Goal: Task Accomplishment & Management: Complete application form

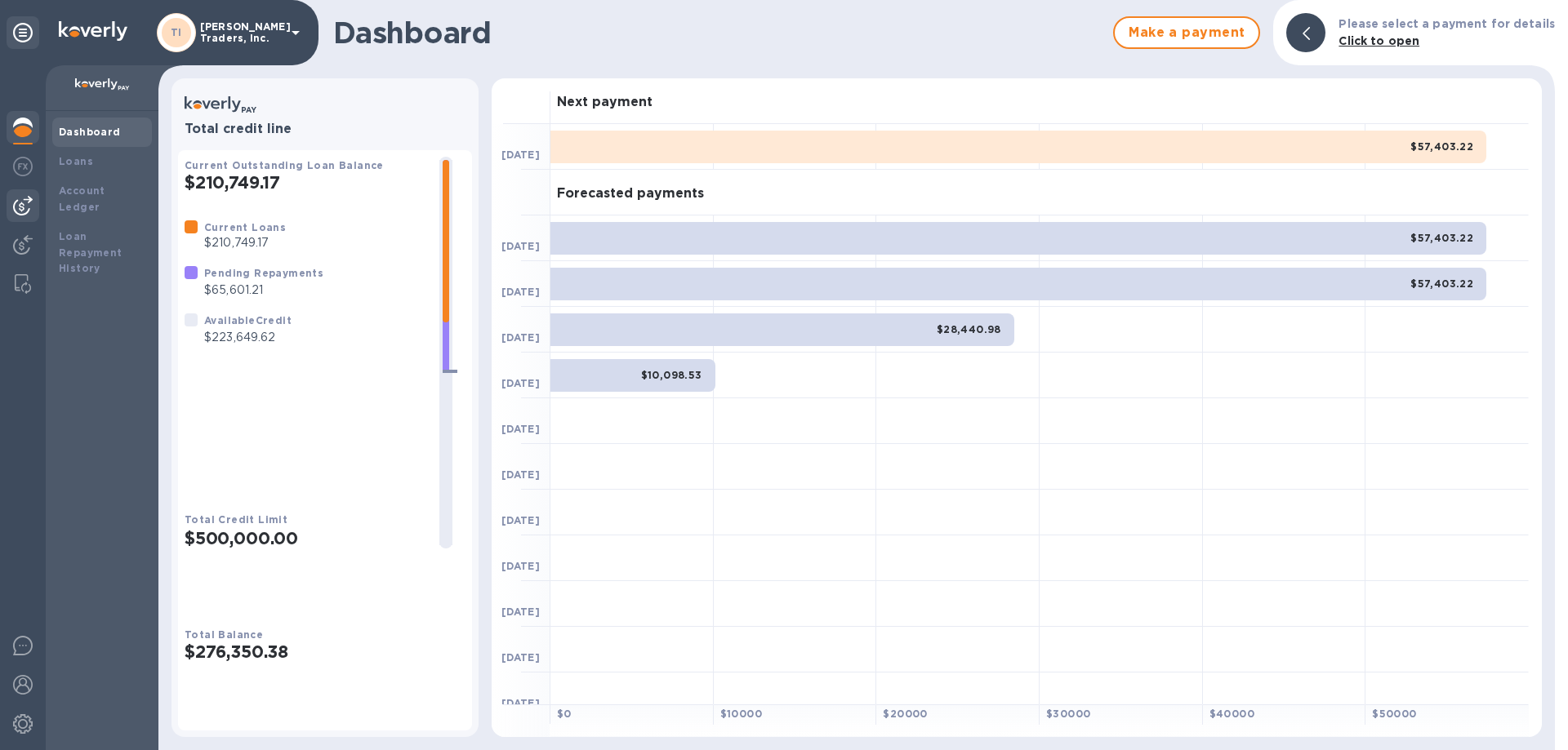
click at [17, 208] on img at bounding box center [22, 206] width 19 height 19
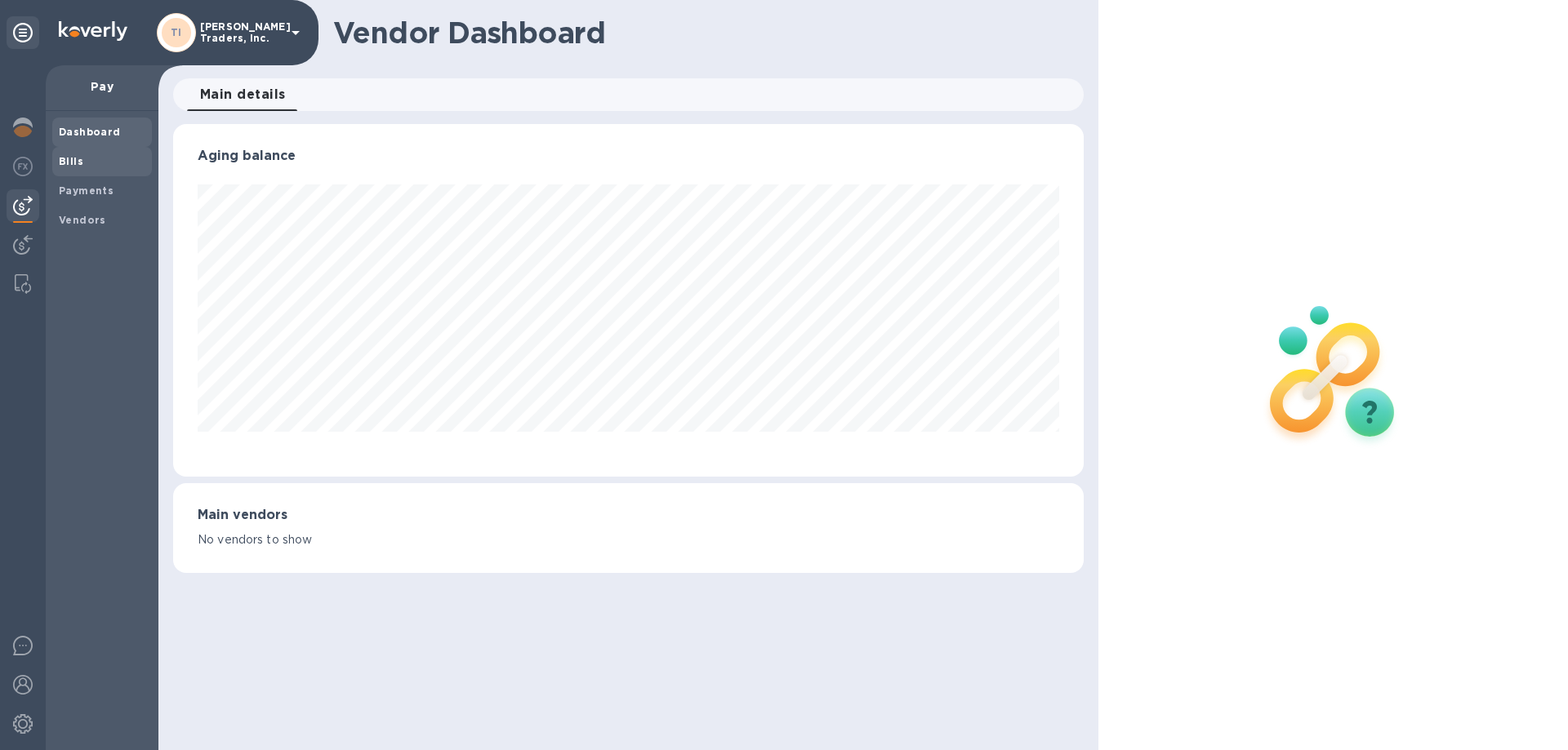
scroll to position [353, 910]
click at [64, 157] on b "Bills" at bounding box center [71, 161] width 24 height 13
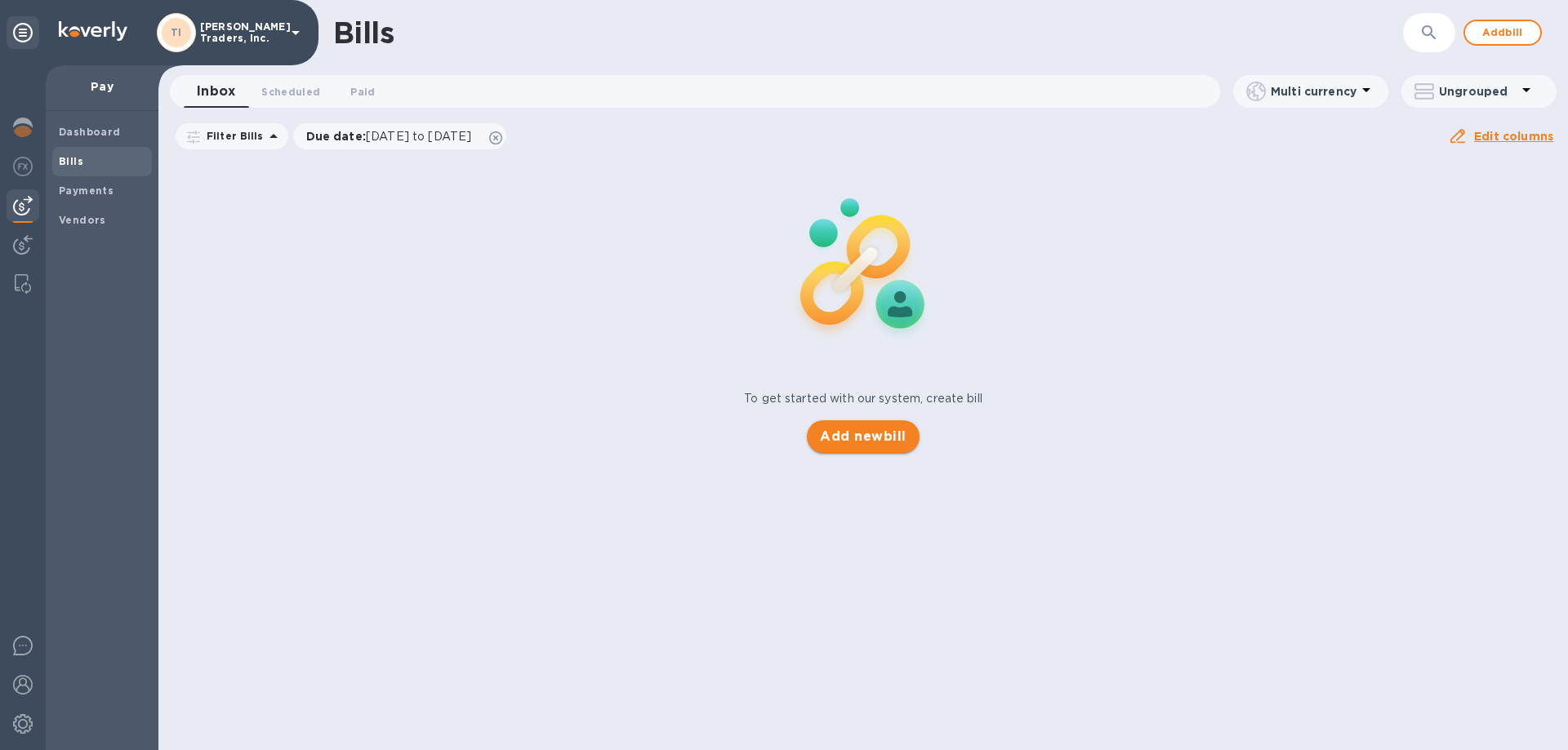
click at [866, 445] on span "Add new bill" at bounding box center [863, 436] width 86 height 19
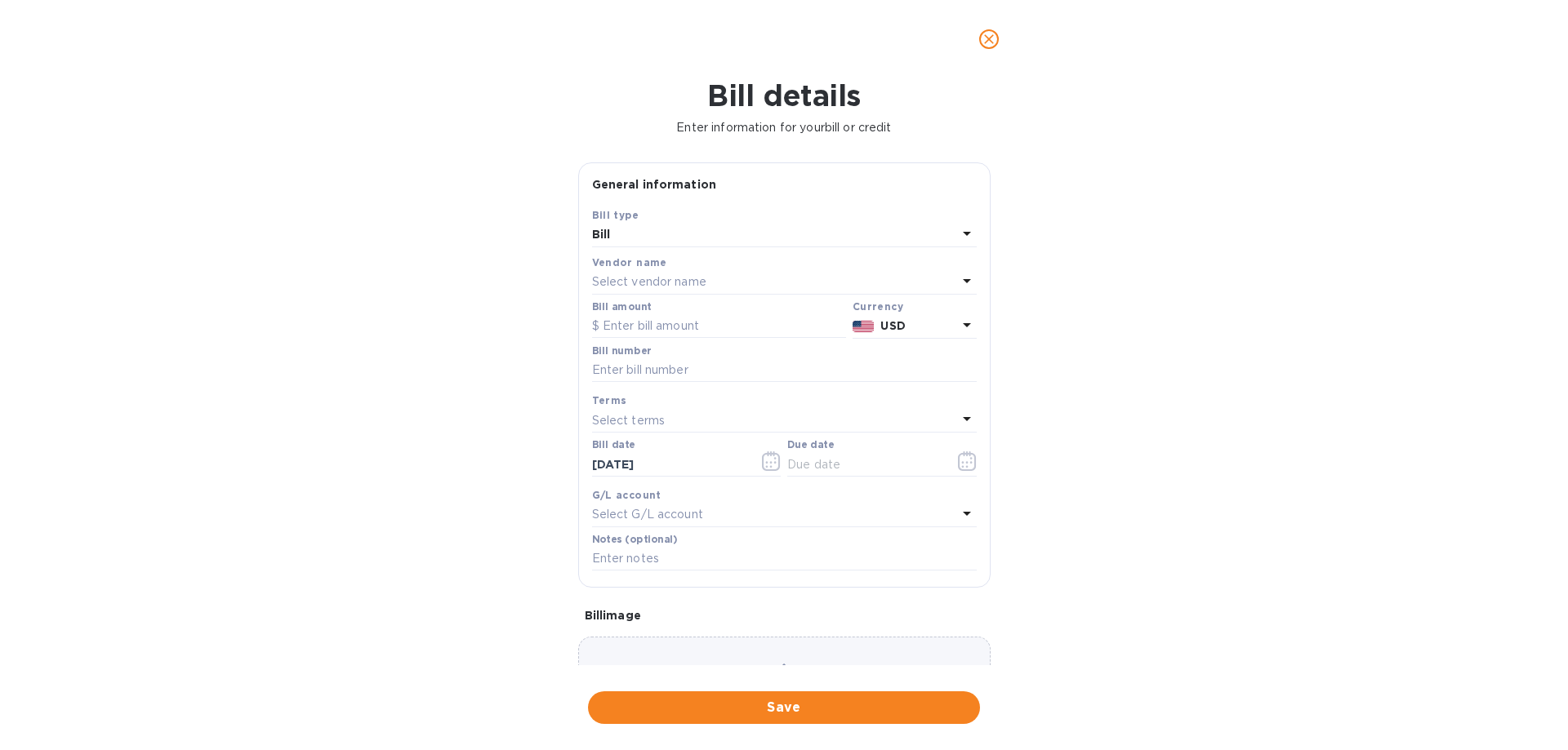
click at [825, 277] on div "Select vendor name" at bounding box center [775, 283] width 366 height 23
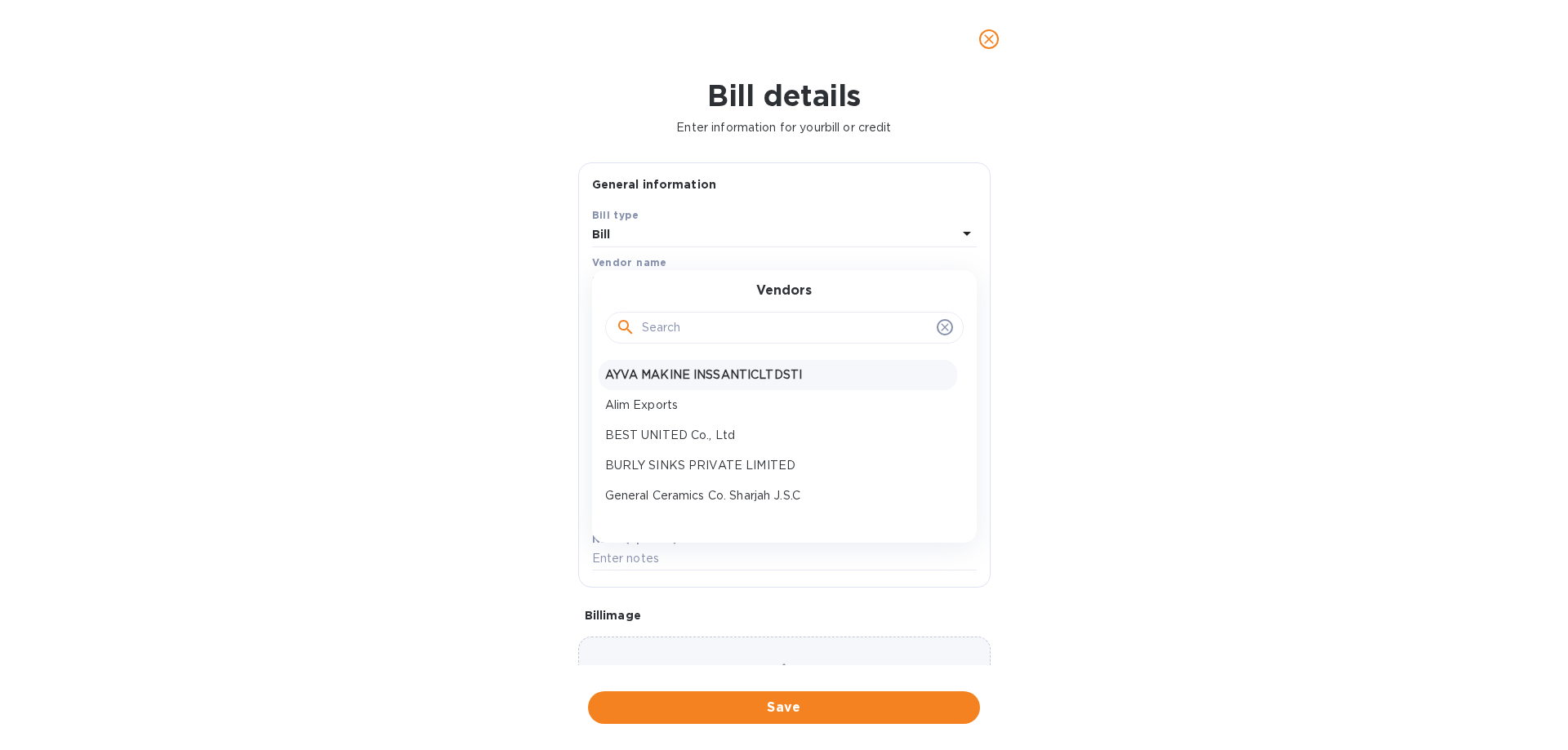
click at [792, 381] on p "AYVA MAKINE INSSANTICLTDSTI" at bounding box center [778, 375] width 345 height 17
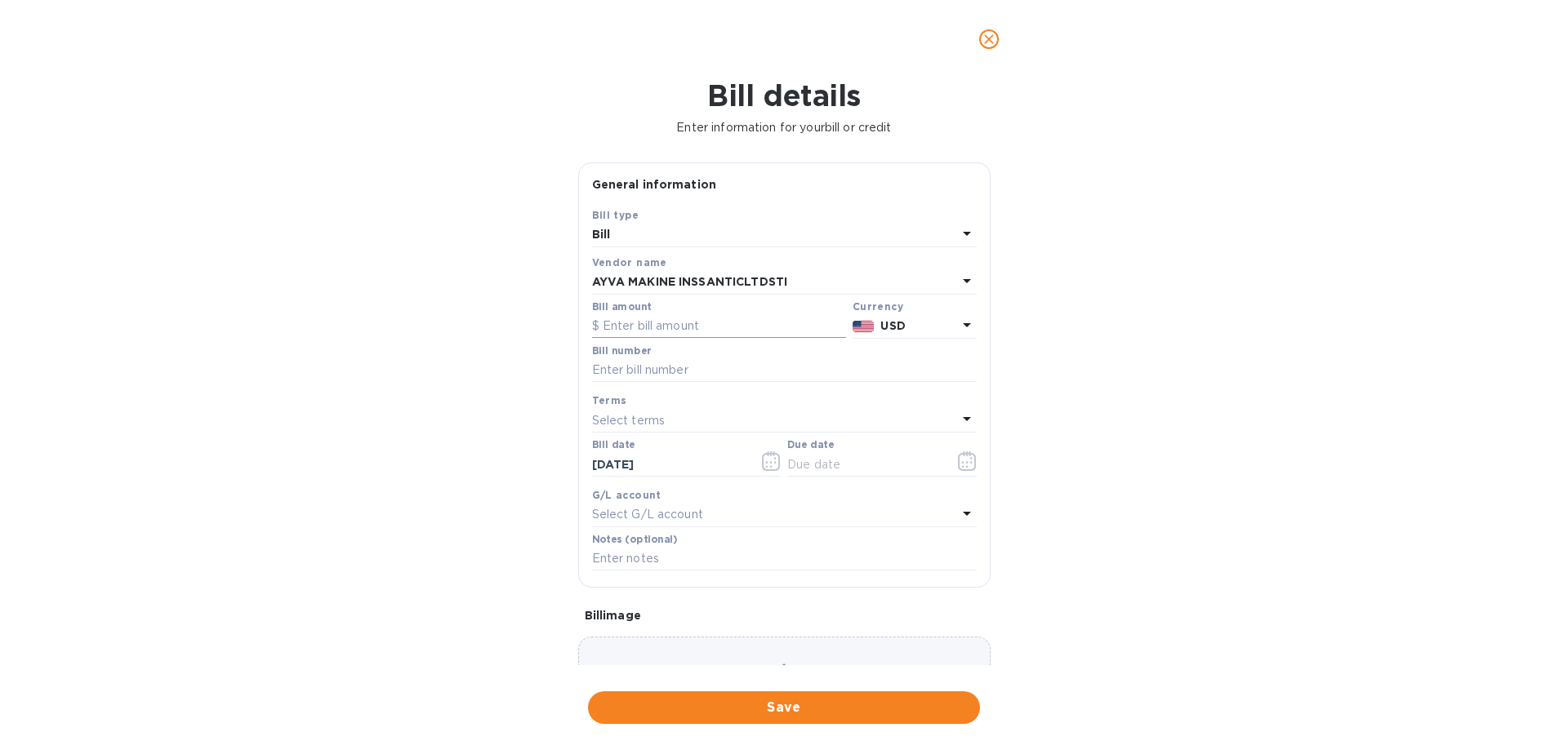
click at [696, 324] on input "text" at bounding box center [718, 326] width 254 height 24
type input "141,731.55"
click at [693, 363] on input "text" at bounding box center [784, 370] width 385 height 24
type input "SAN0262 263 264 265 266 267"
click at [958, 461] on icon "button" at bounding box center [967, 461] width 18 height 19
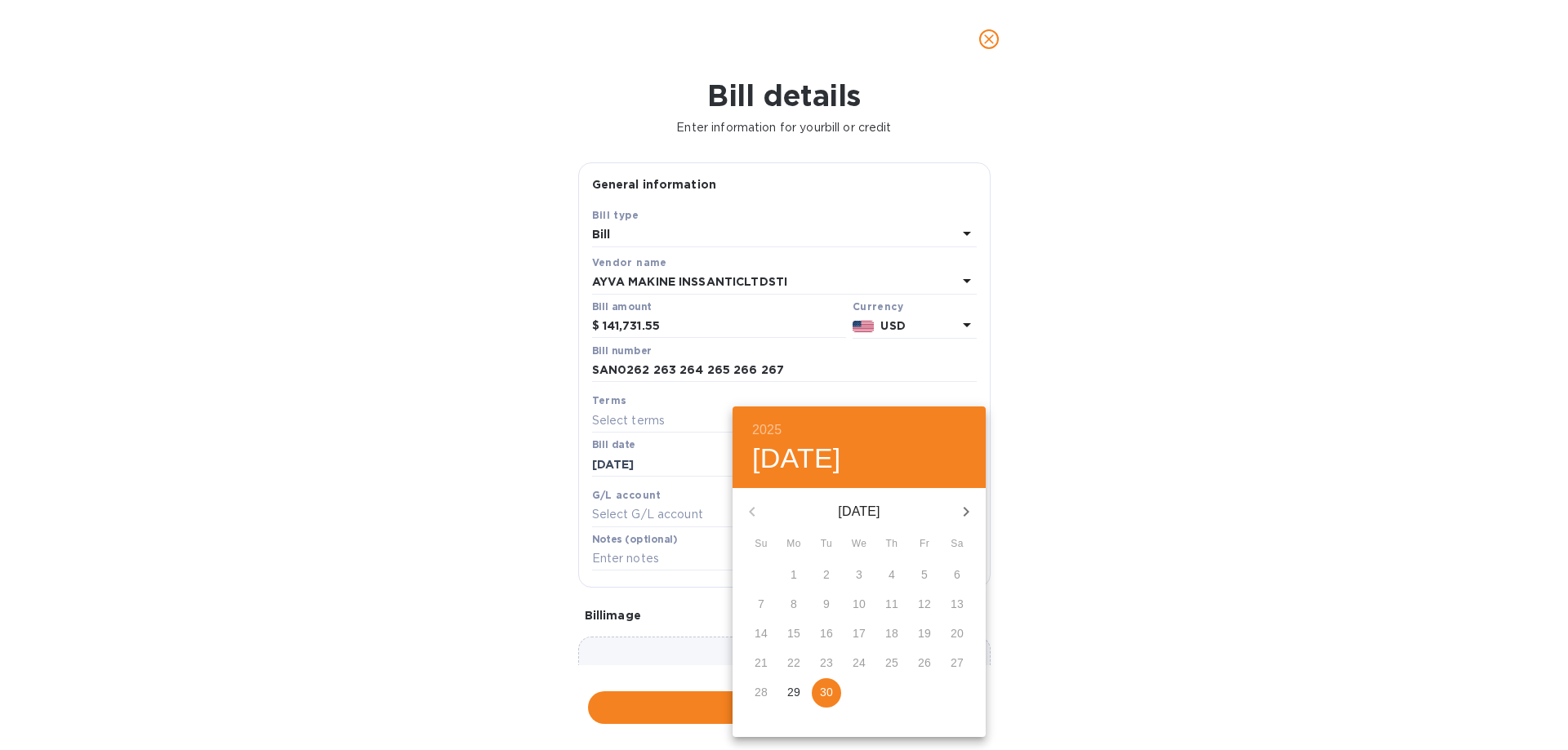
click at [835, 688] on span "30" at bounding box center [826, 692] width 29 height 17
type input "[DATE]"
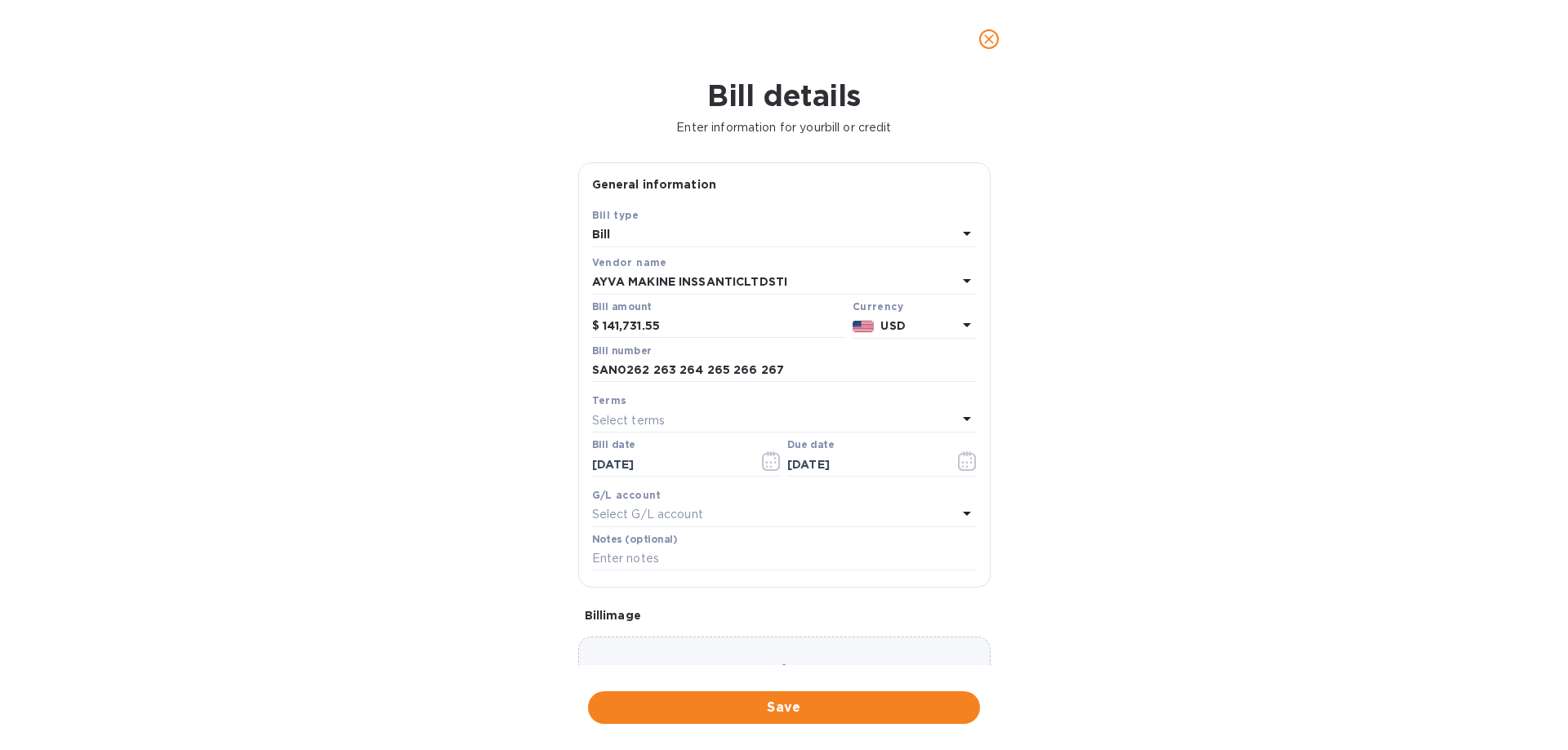
click at [794, 504] on div "Select G/L account" at bounding box center [775, 515] width 366 height 23
click at [794, 504] on div "Accounts No options" at bounding box center [784, 583] width 385 height 159
click at [1164, 510] on div "Bill details Enter information for your bill or credit General information Save…" at bounding box center [784, 415] width 1568 height 672
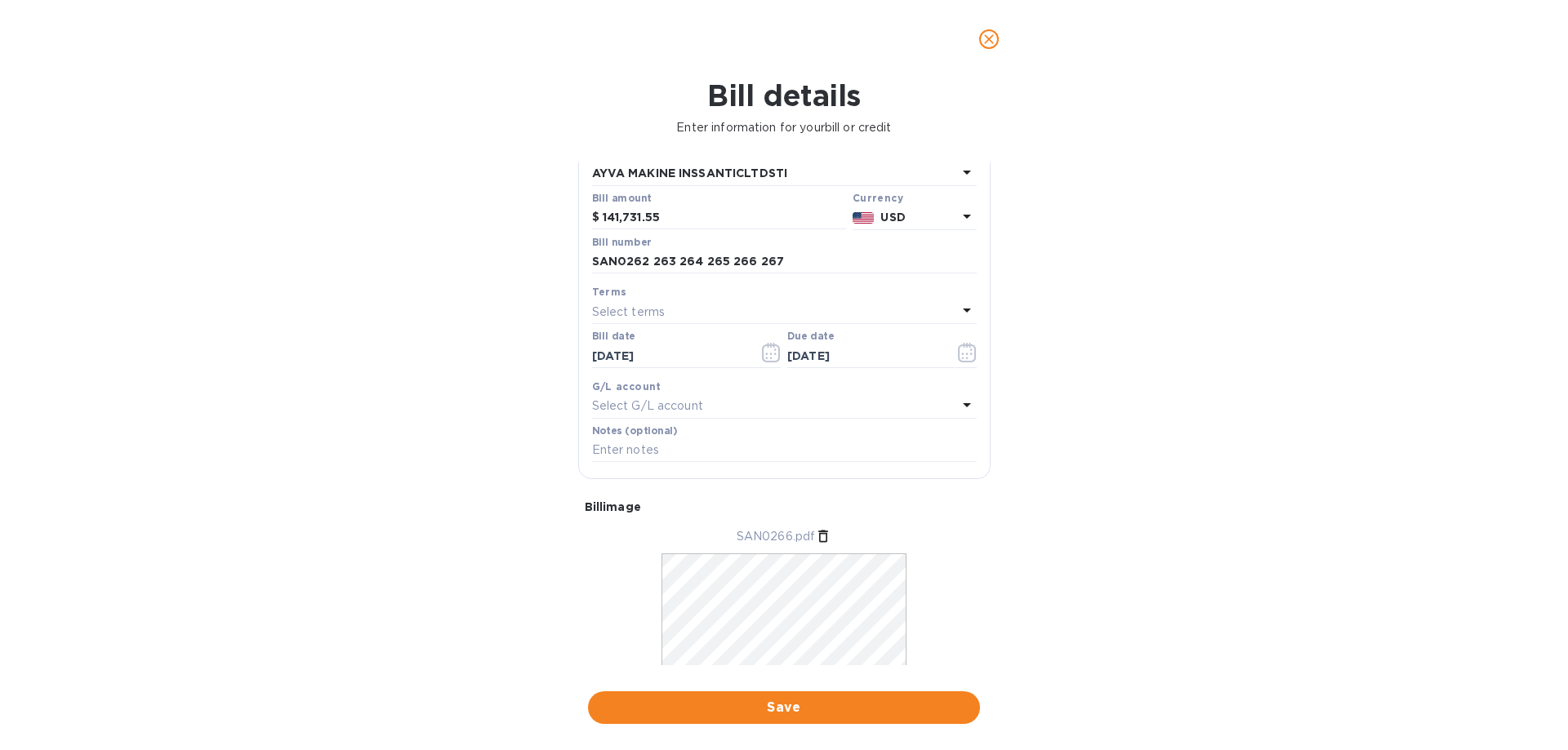
scroll to position [158, 0]
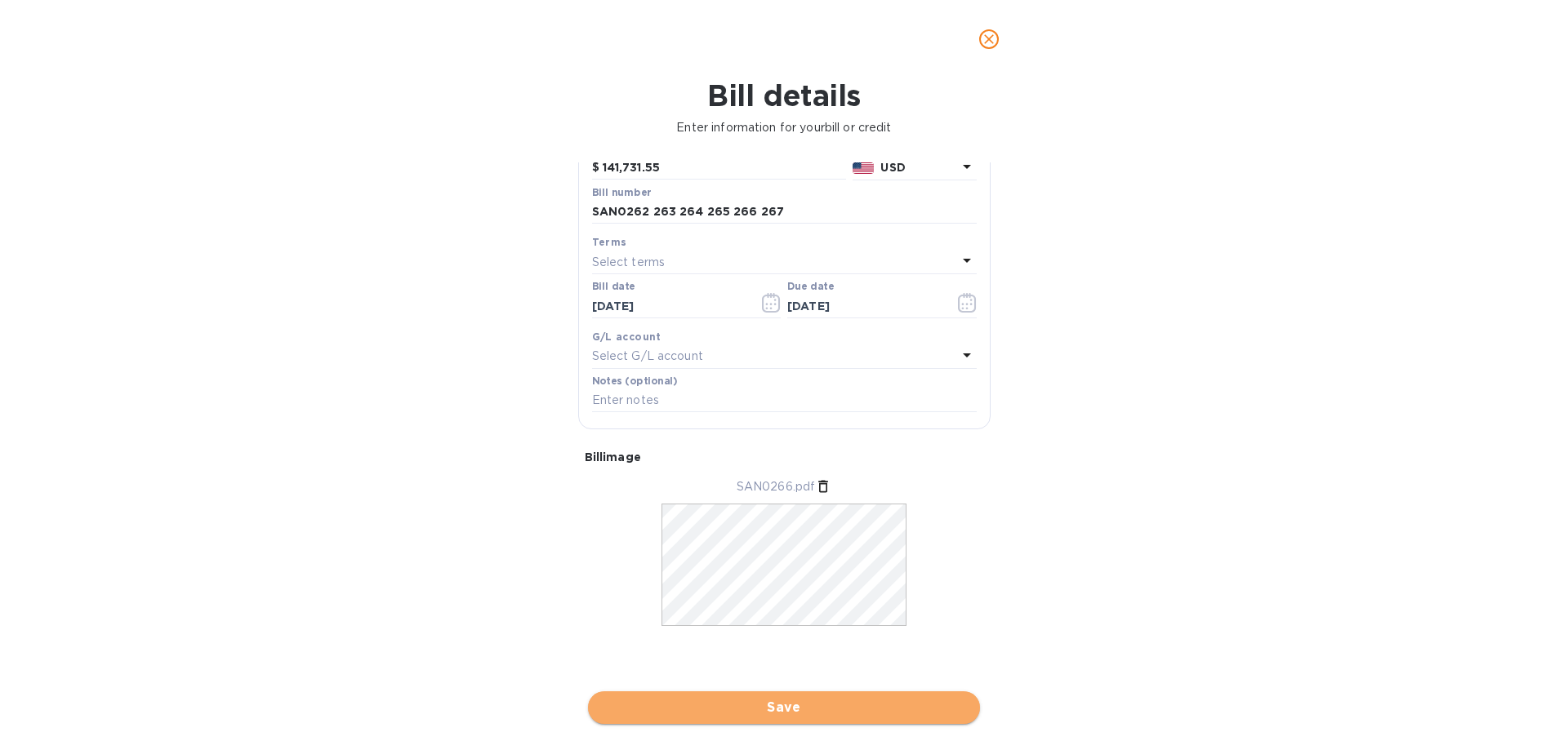
drag, startPoint x: 728, startPoint y: 714, endPoint x: 751, endPoint y: 711, distance: 23.2
click at [728, 713] on span "Save" at bounding box center [784, 707] width 366 height 19
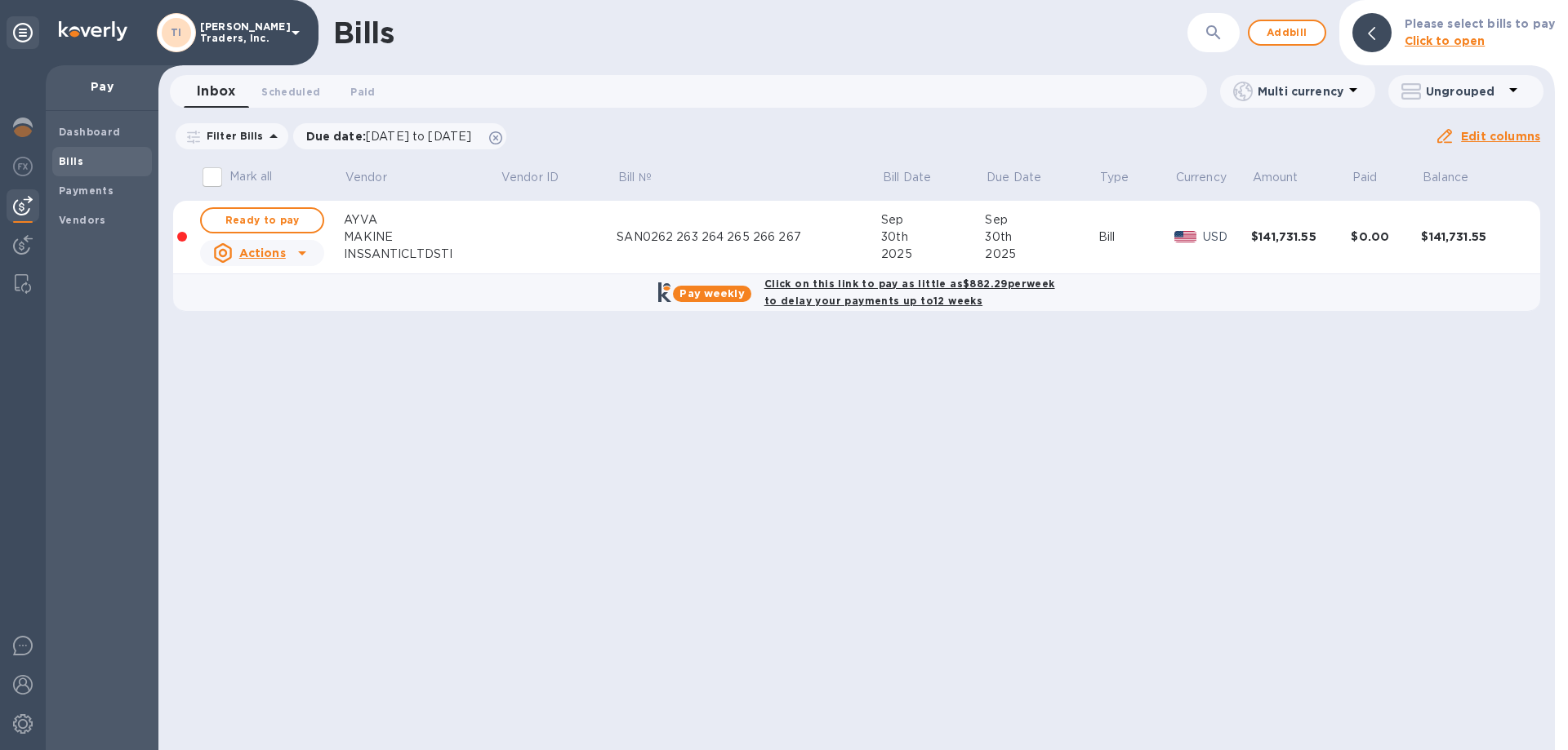
click at [826, 284] on b "Click on this link to pay as little as $882.29 per week to delay your payments …" at bounding box center [910, 292] width 291 height 29
checkbox input "true"
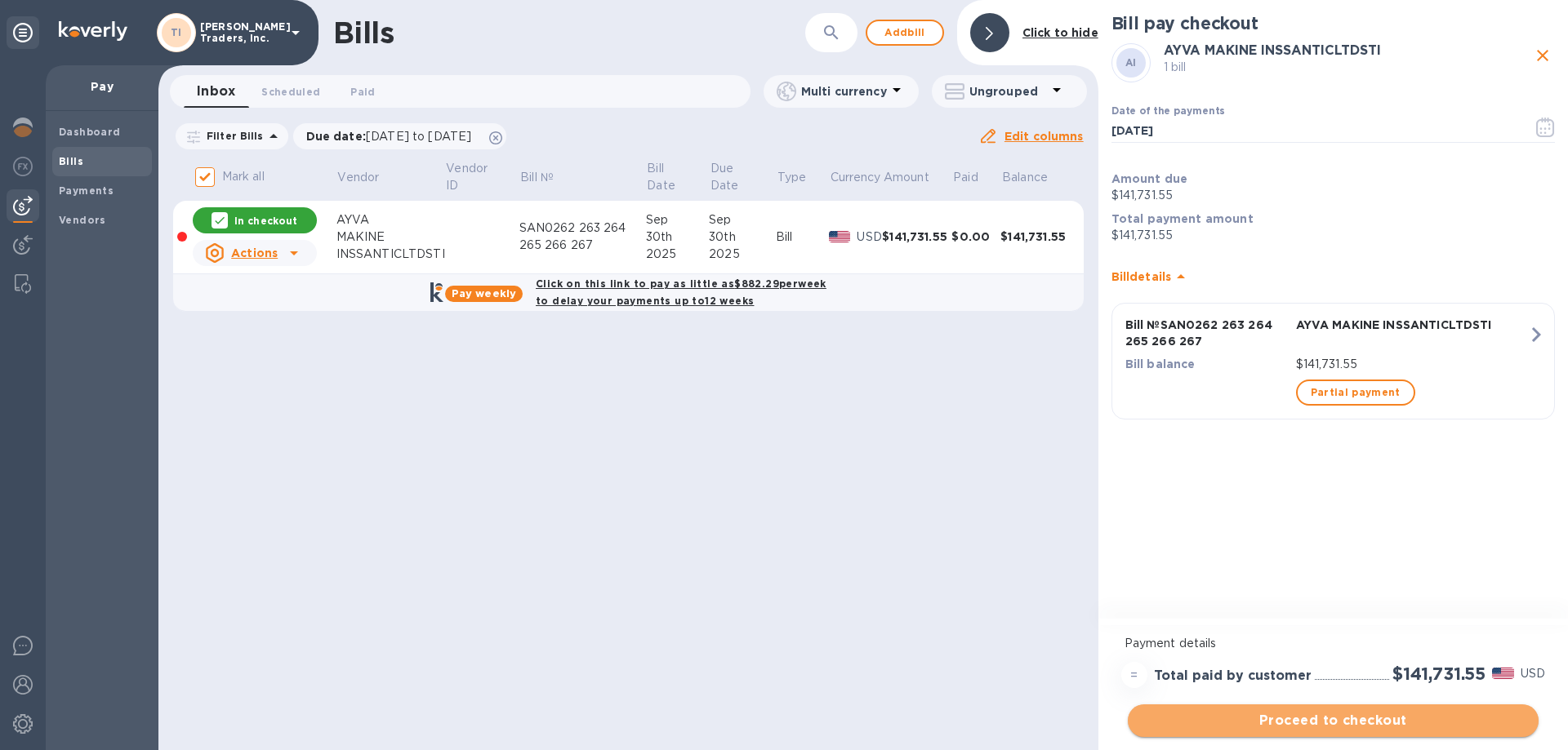
click at [1273, 723] on span "Proceed to checkout" at bounding box center [1334, 721] width 385 height 19
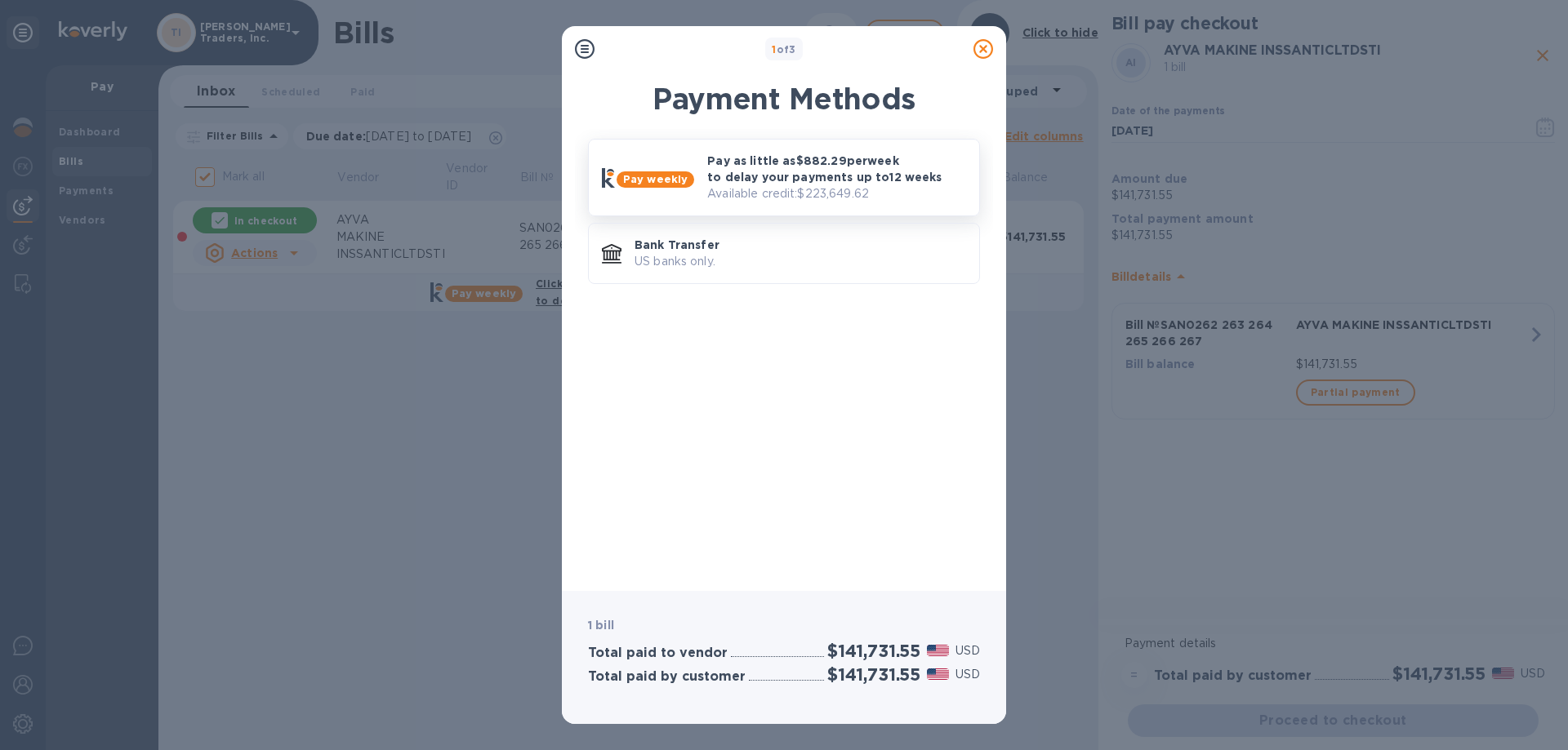
click at [816, 169] on p "Pay as little as $882.29 per week to delay your payments up to 12 weeks" at bounding box center [837, 169] width 259 height 33
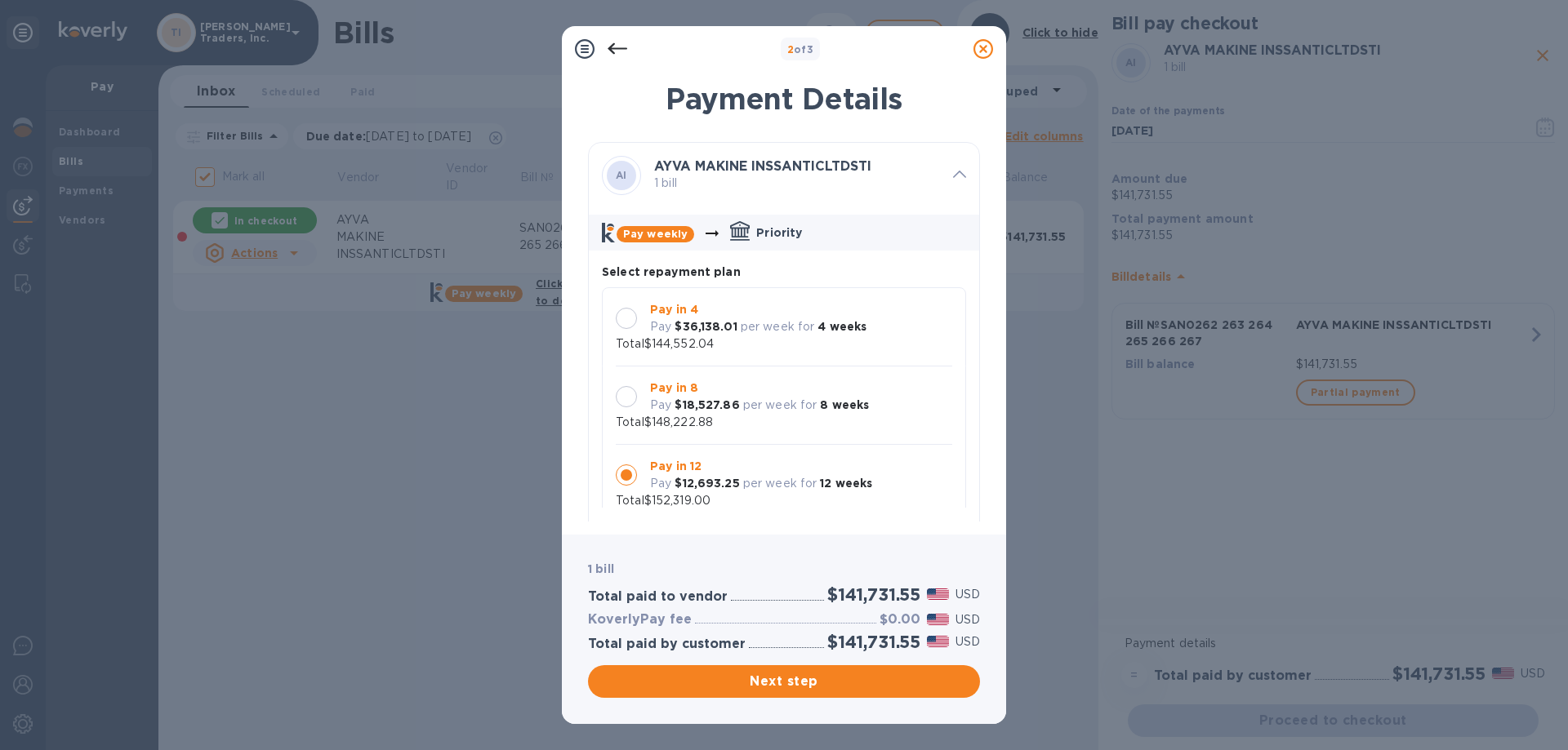
scroll to position [16, 0]
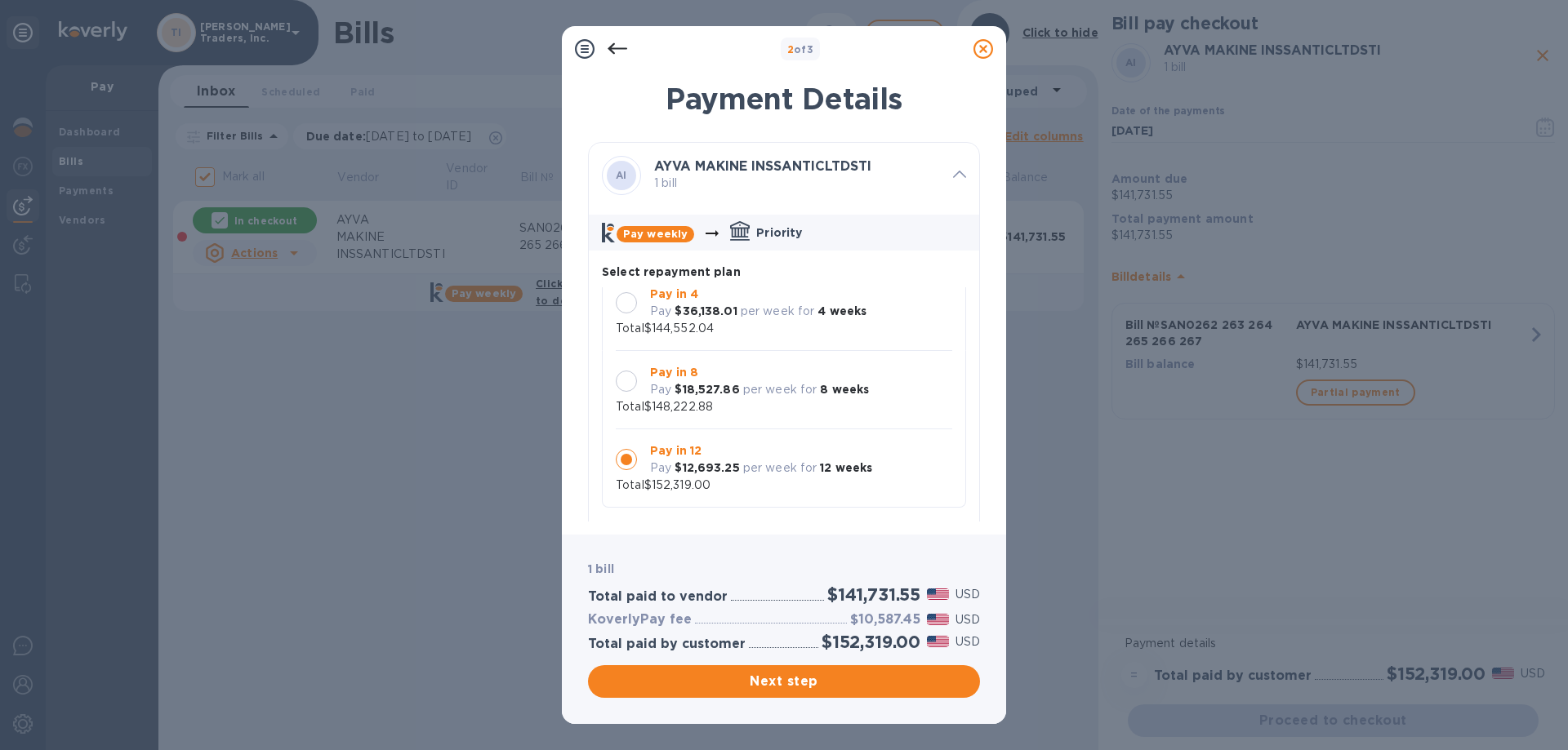
click at [621, 386] on div at bounding box center [627, 382] width 21 height 21
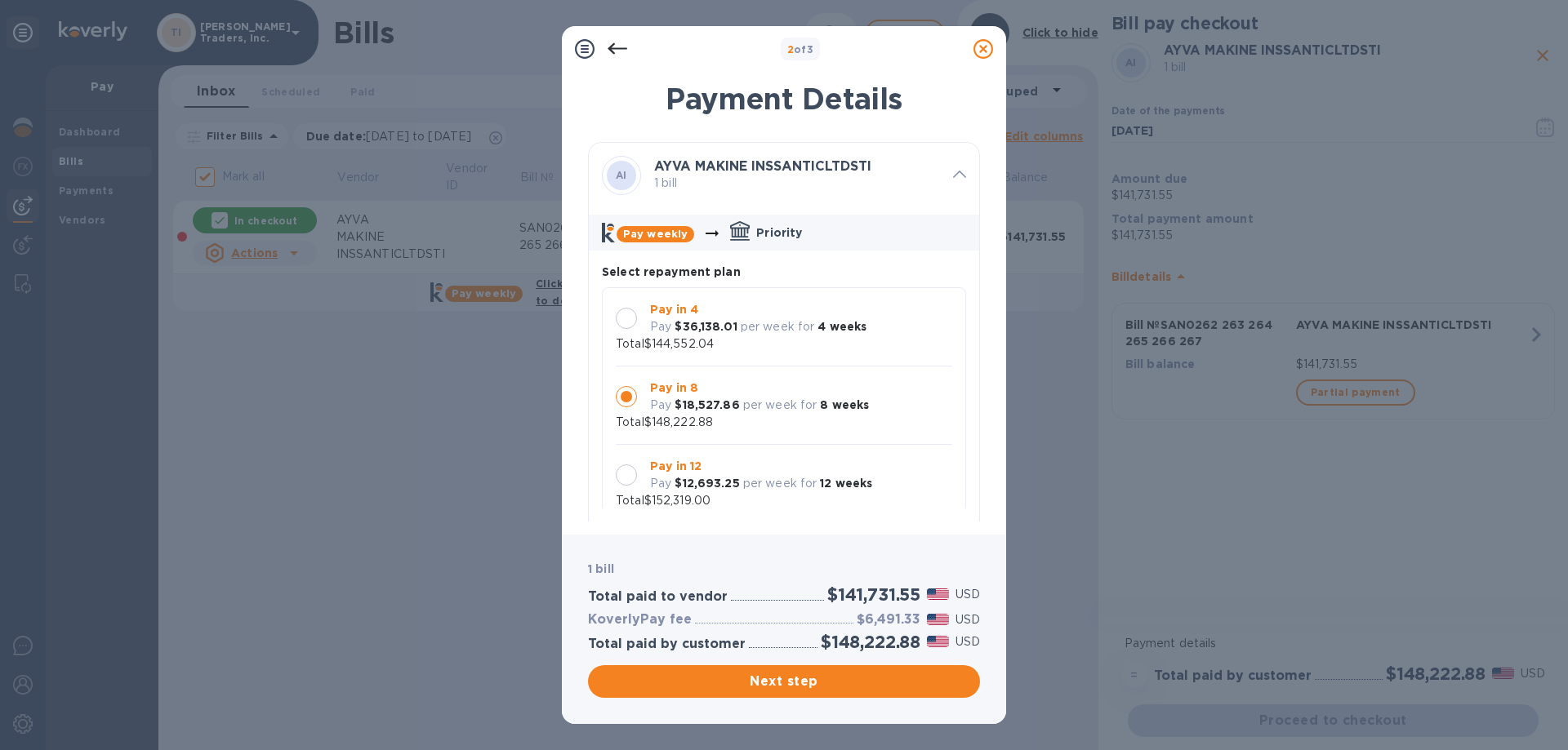
click at [729, 331] on b "$36,138.01" at bounding box center [706, 325] width 62 height 13
click at [645, 392] on div "Pay in 8 Pay $18,527.86 per week for 8 weeks" at bounding box center [759, 396] width 232 height 48
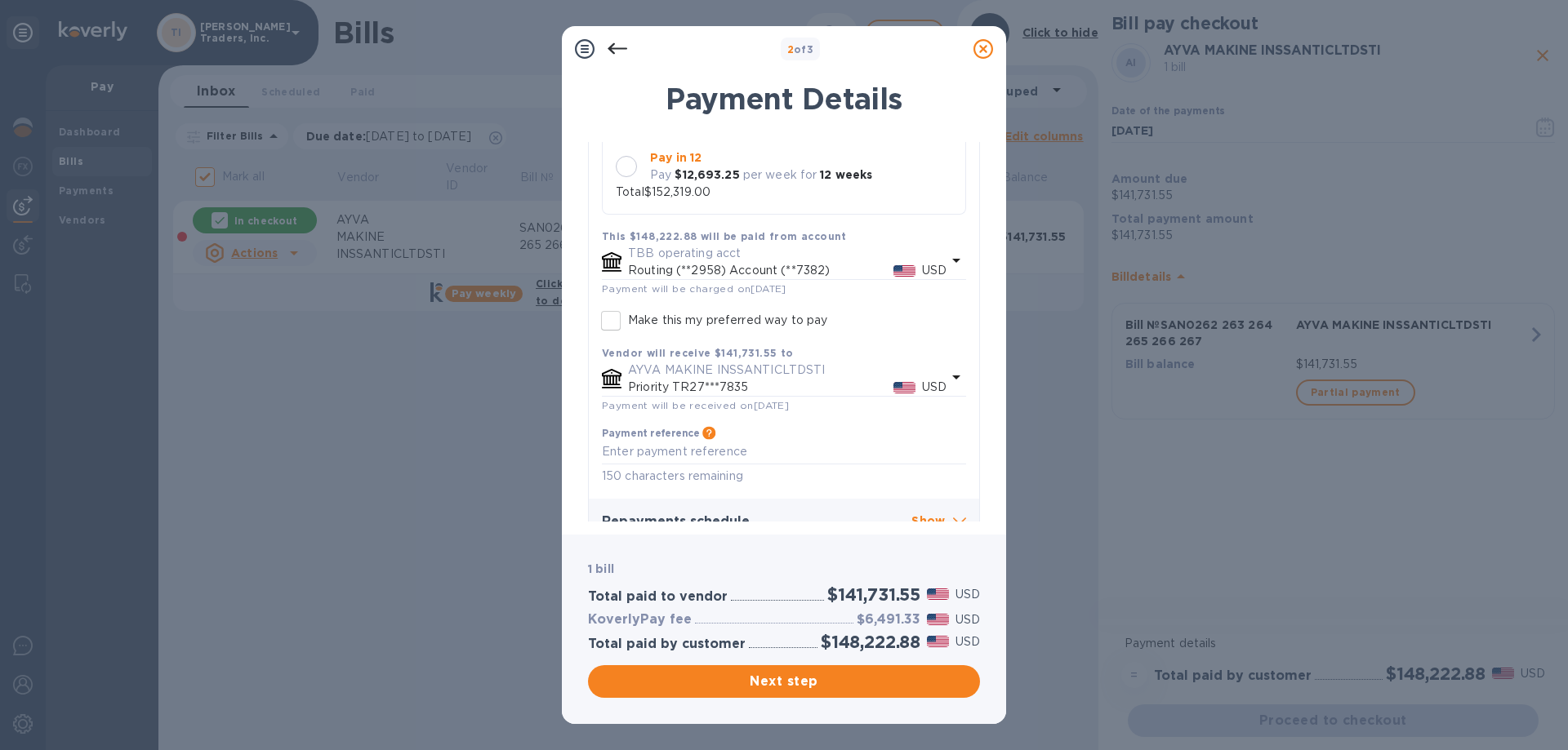
scroll to position [318, 0]
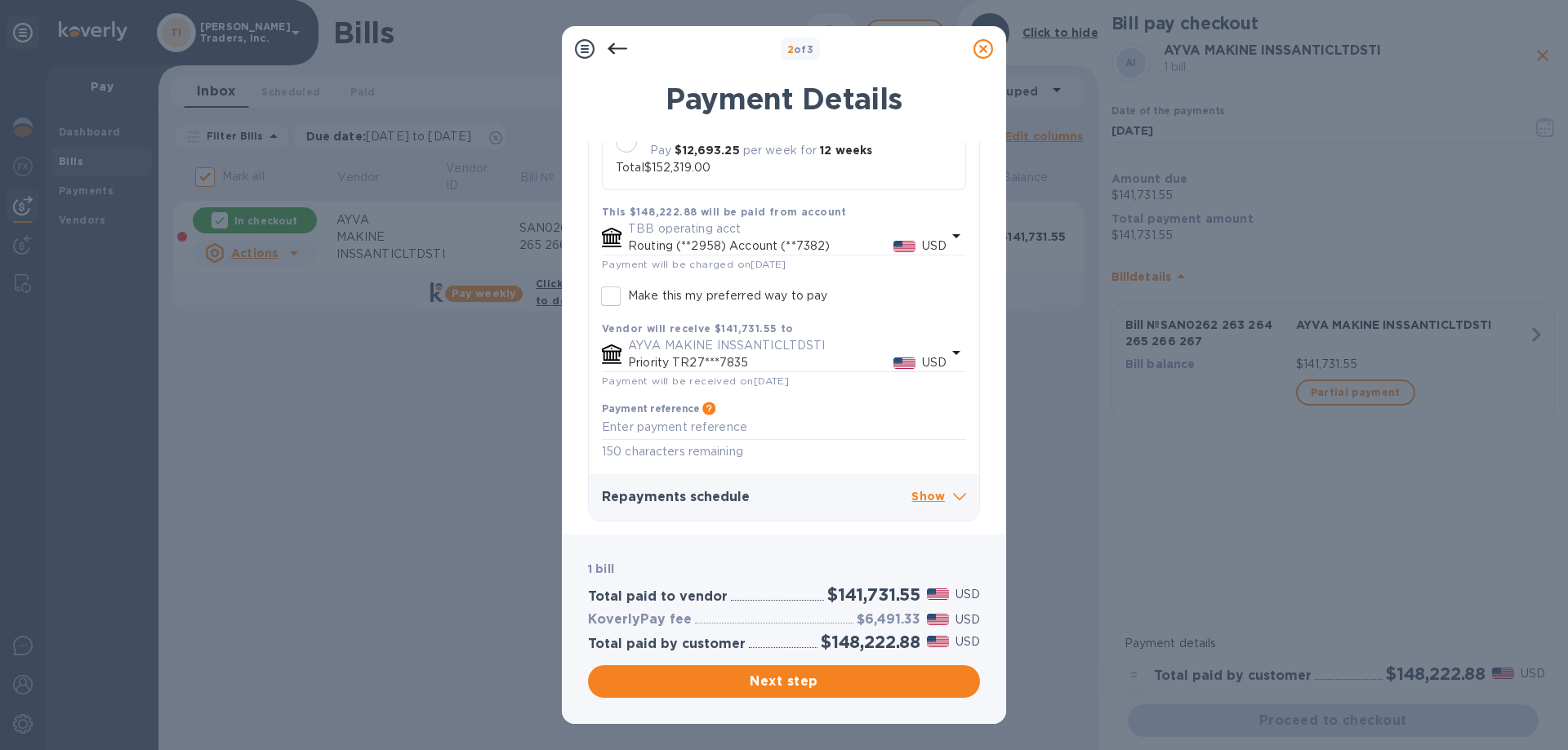
click at [954, 498] on icon at bounding box center [959, 497] width 13 height 8
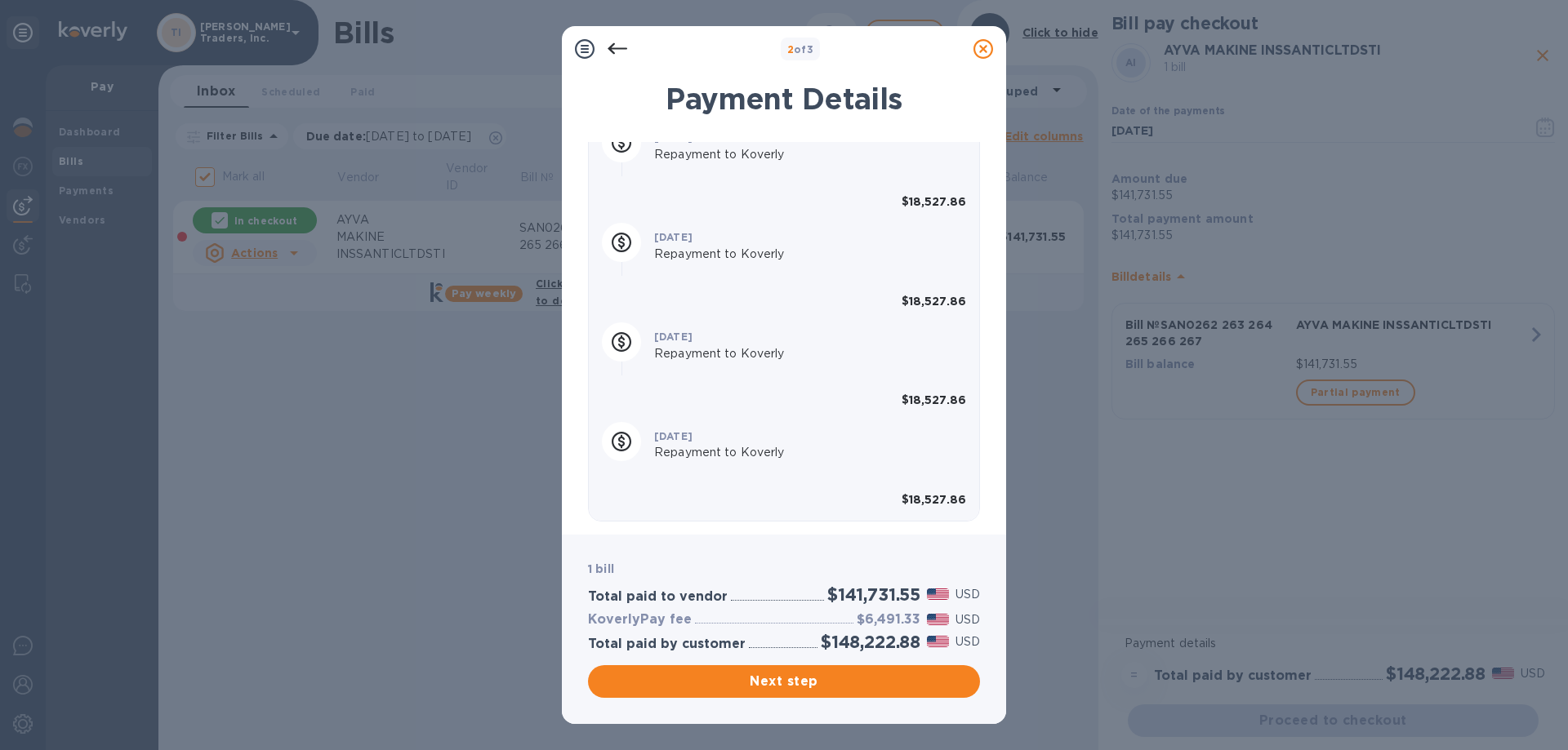
scroll to position [641, 0]
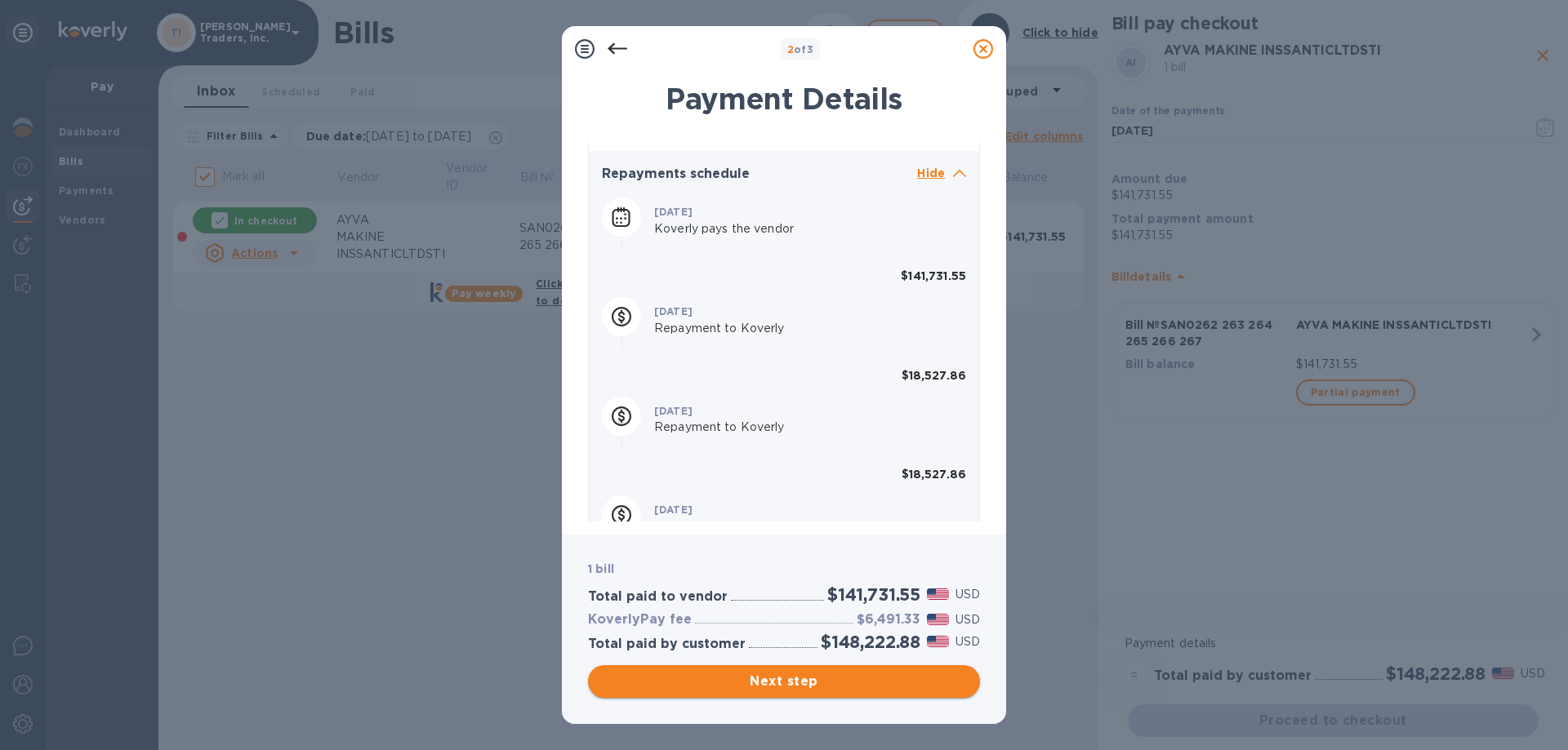
click at [878, 687] on span "Next step" at bounding box center [784, 682] width 366 height 19
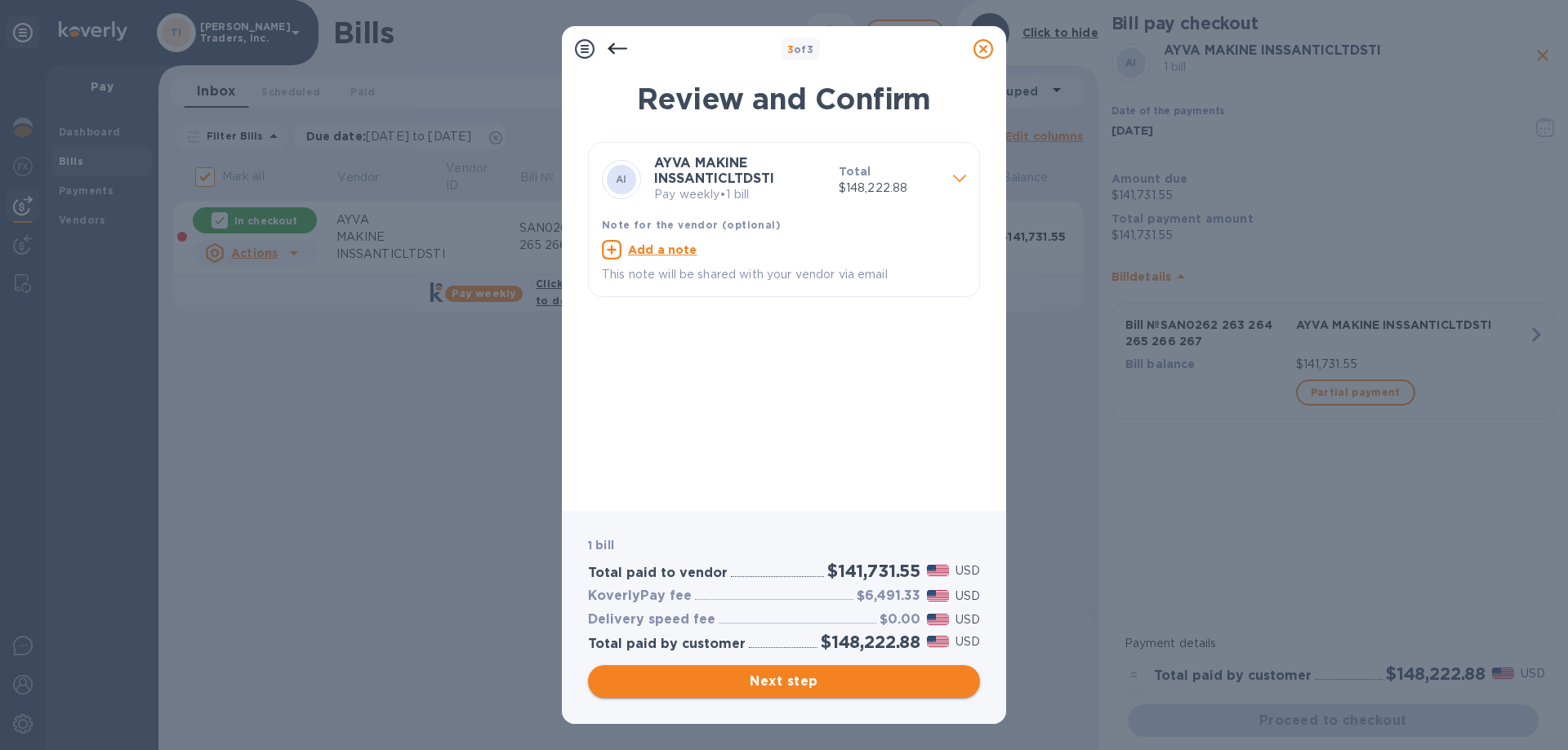
click at [758, 679] on span "Next step" at bounding box center [784, 682] width 366 height 19
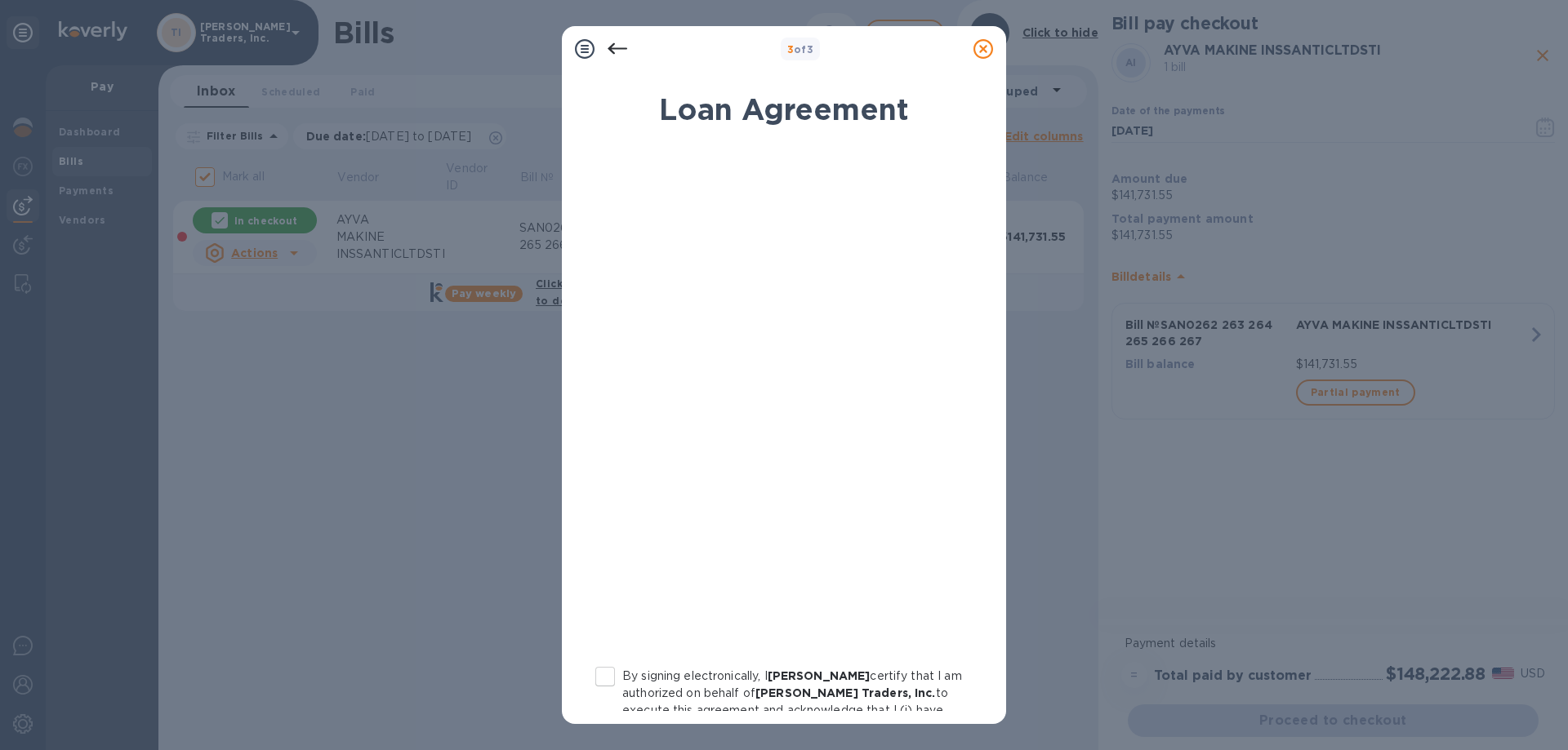
click at [608, 675] on input "By signing electronically, I [PERSON_NAME] certify that I am authorized on beha…" at bounding box center [605, 676] width 34 height 34
checkbox input "true"
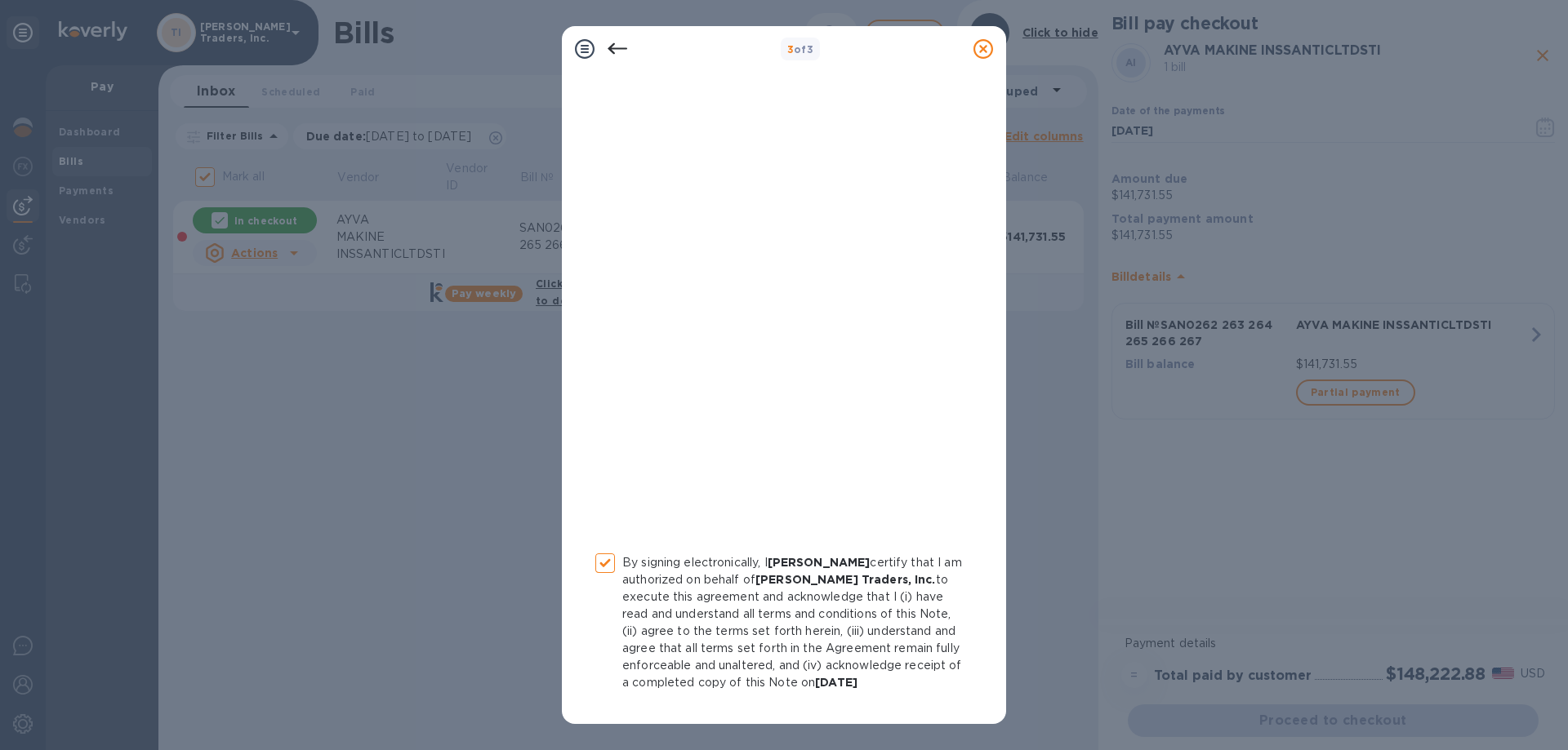
scroll to position [180, 0]
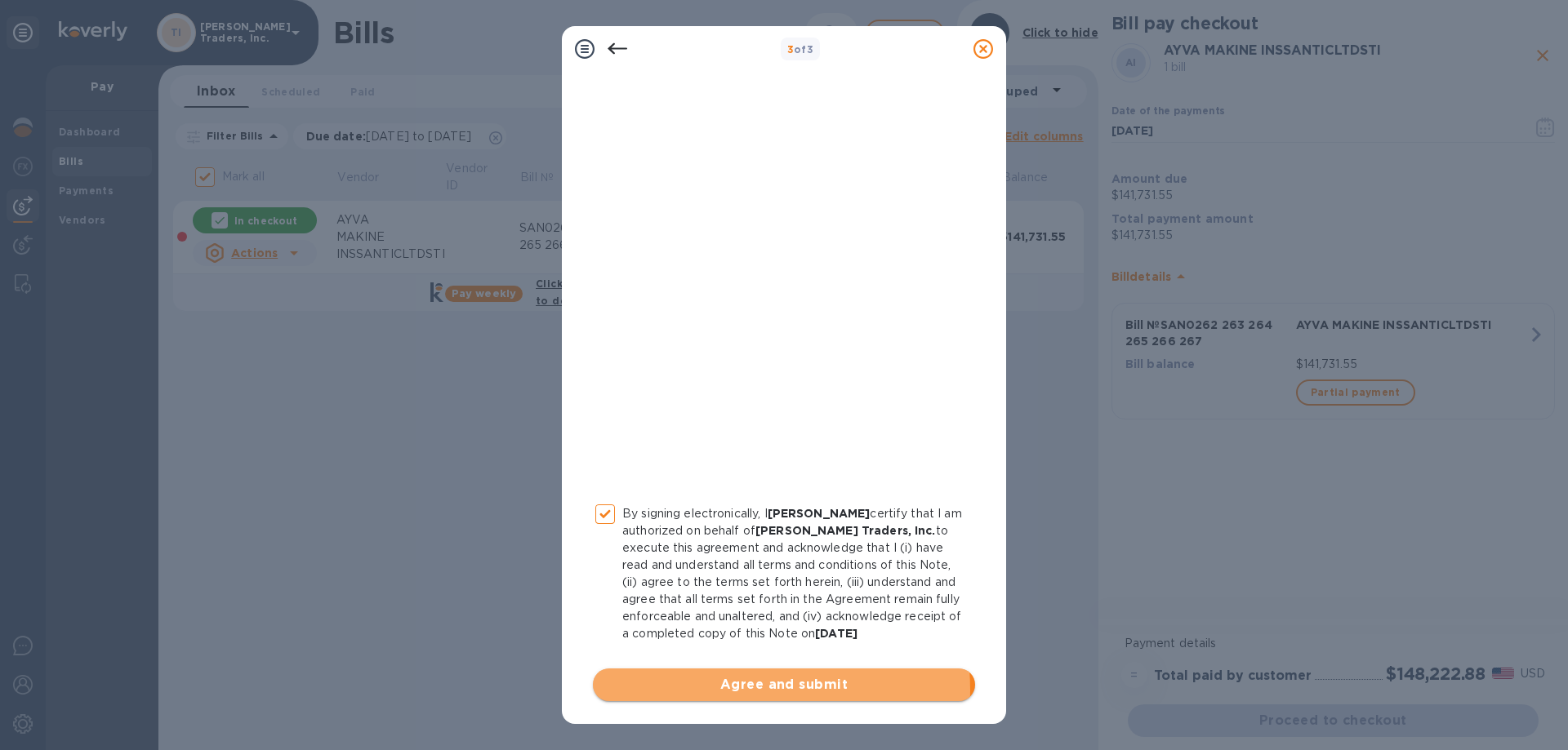
click at [739, 690] on span "Agree and submit" at bounding box center [784, 685] width 356 height 19
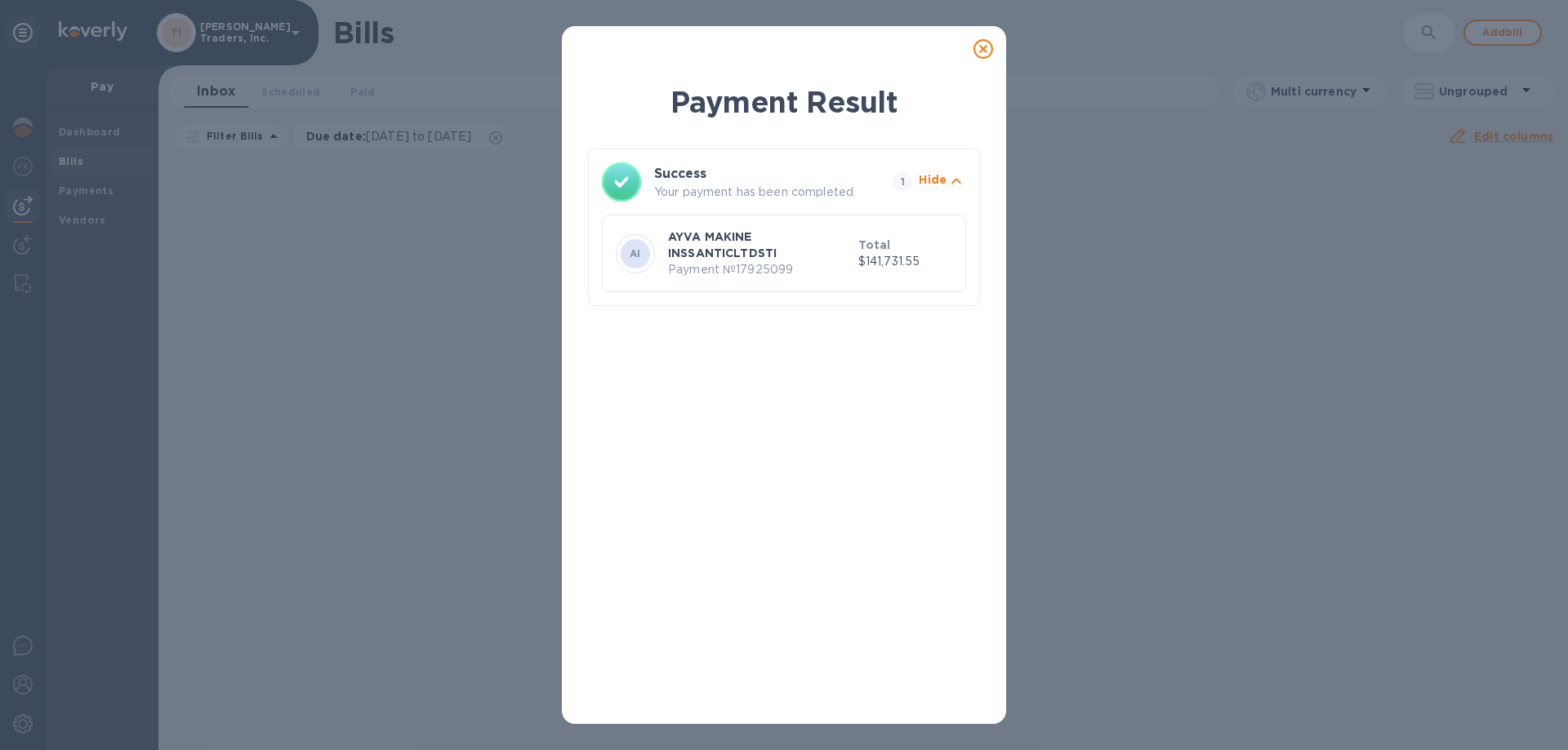
click at [985, 40] on icon at bounding box center [984, 49] width 19 height 19
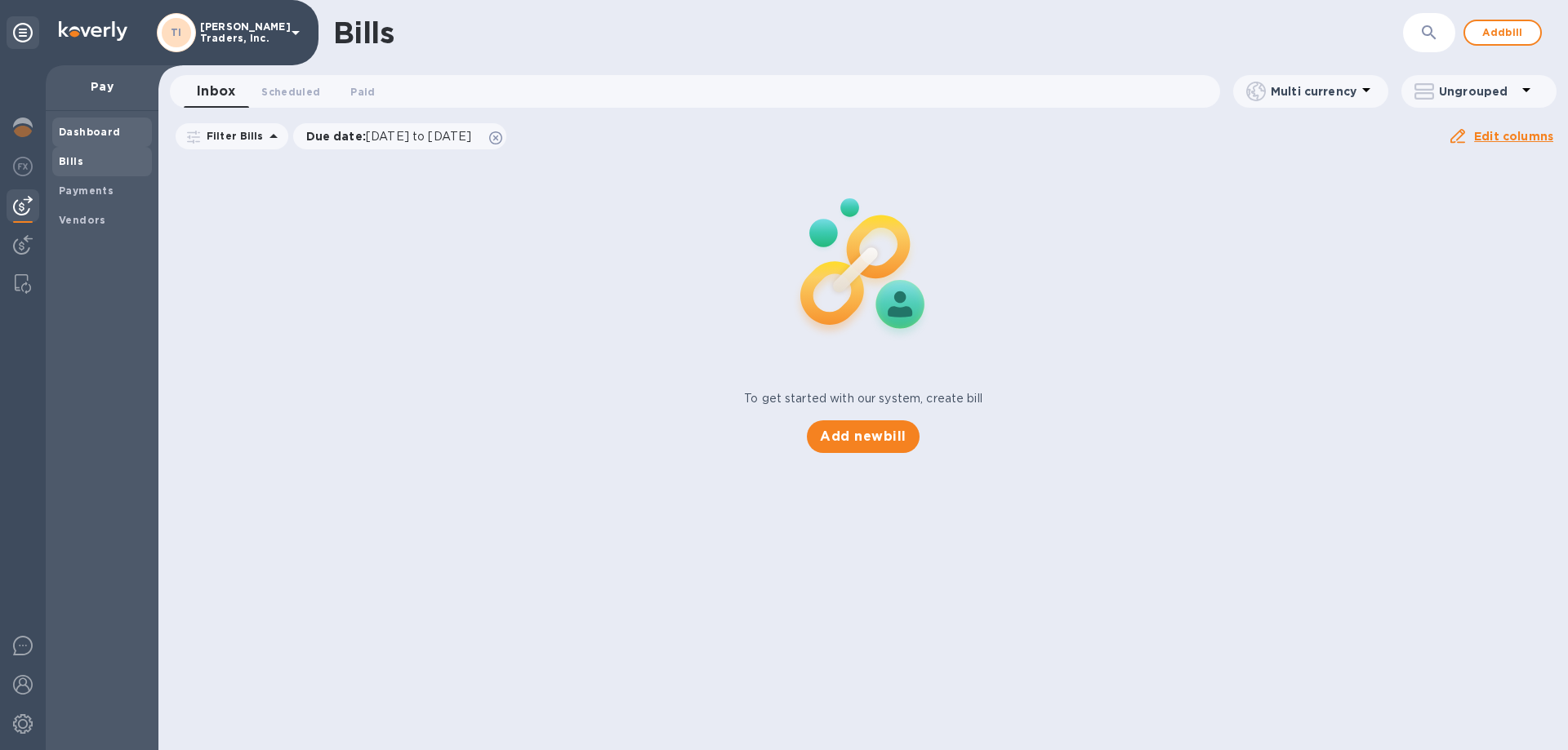
click at [112, 127] on b "Dashboard" at bounding box center [90, 131] width 62 height 13
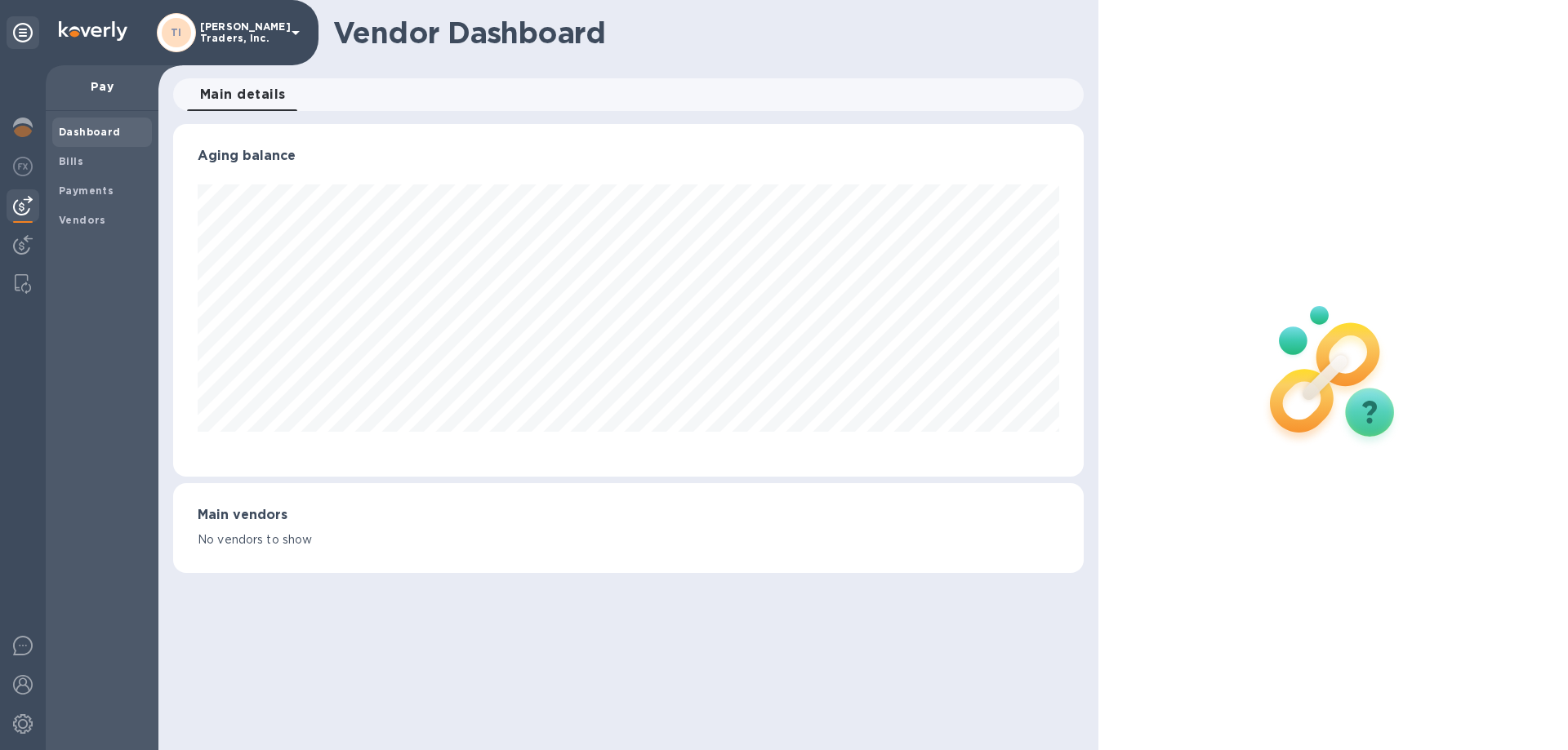
scroll to position [353, 910]
click at [30, 127] on img at bounding box center [22, 127] width 19 height 19
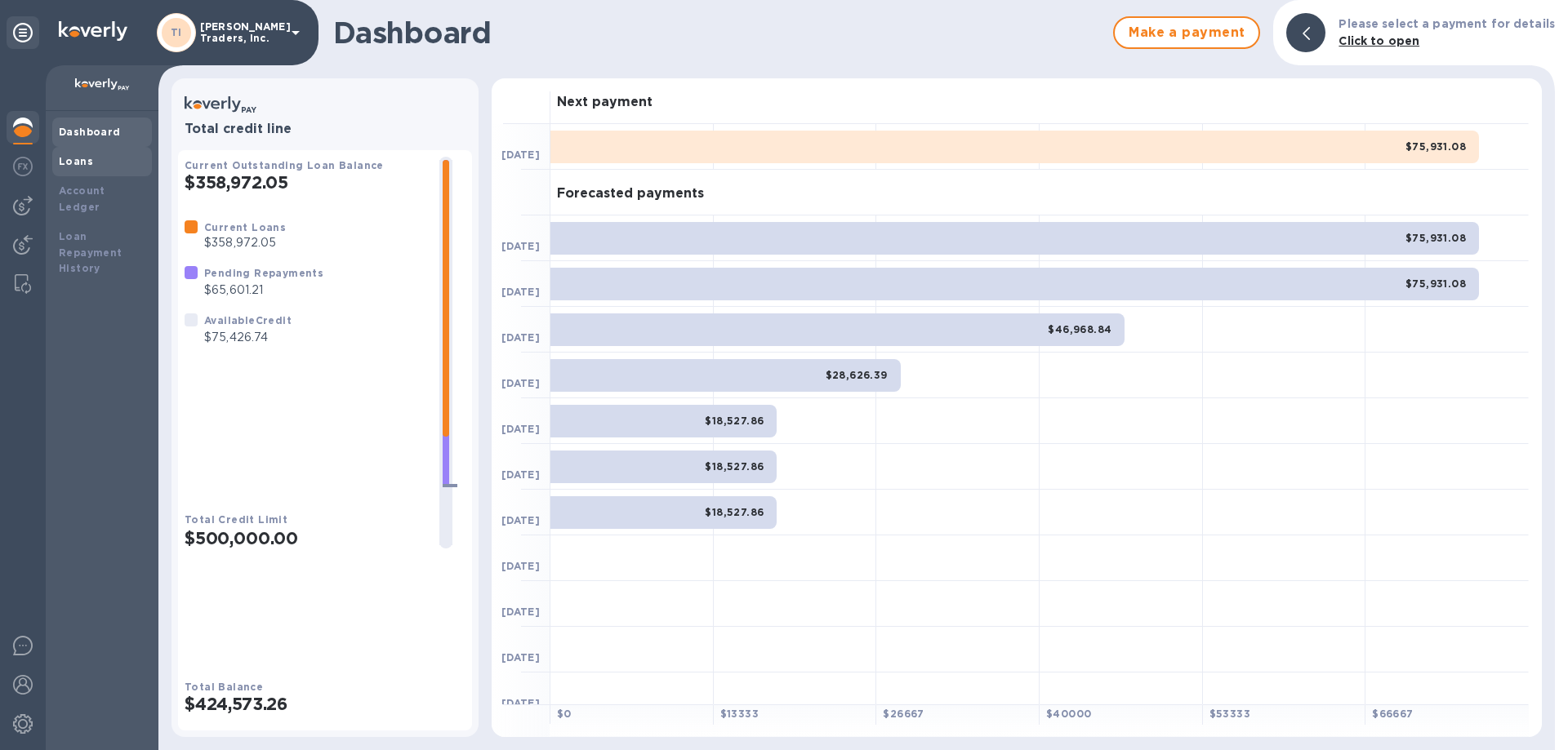
click at [68, 167] on div "Loans" at bounding box center [102, 161] width 87 height 17
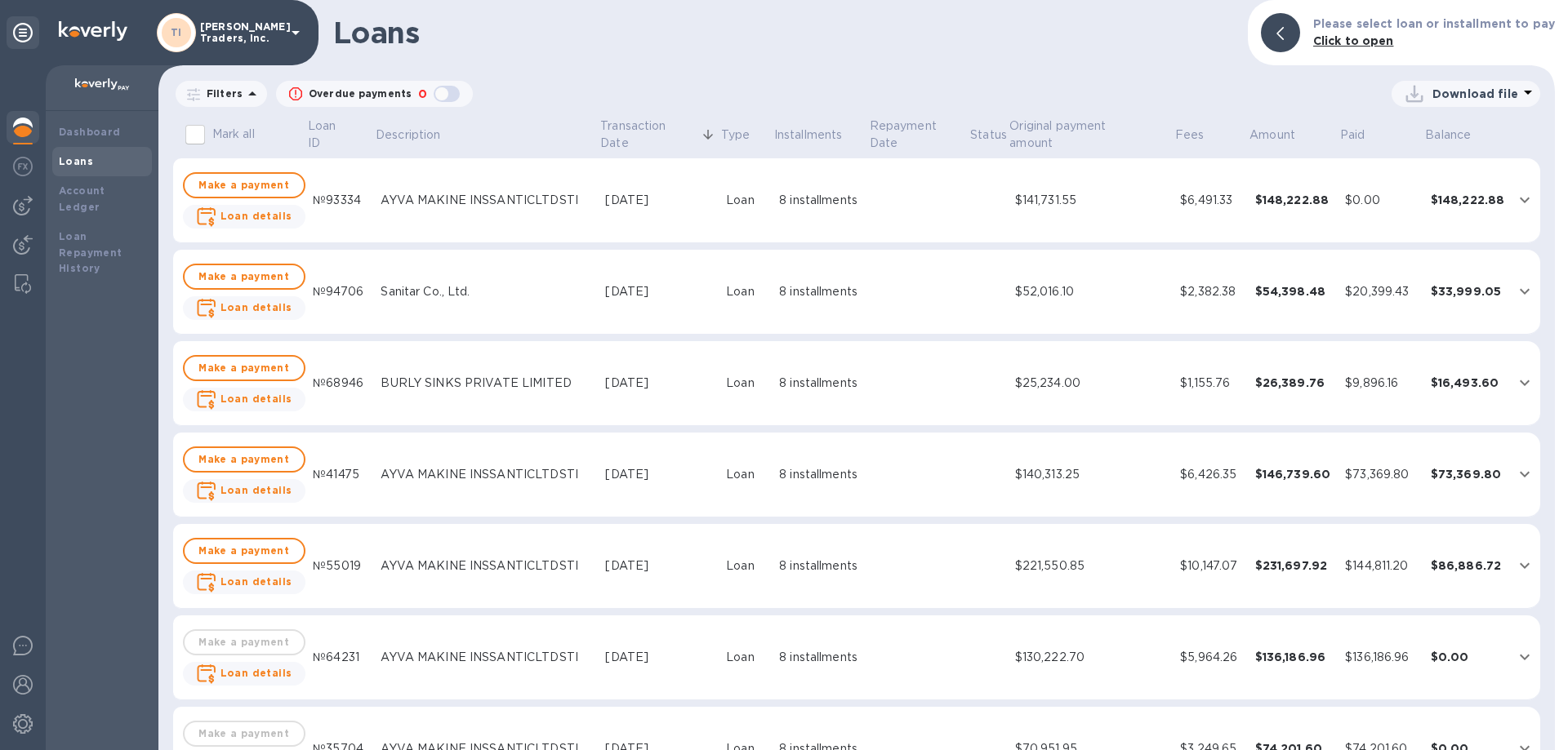
click at [756, 196] on td "Loan" at bounding box center [746, 200] width 53 height 85
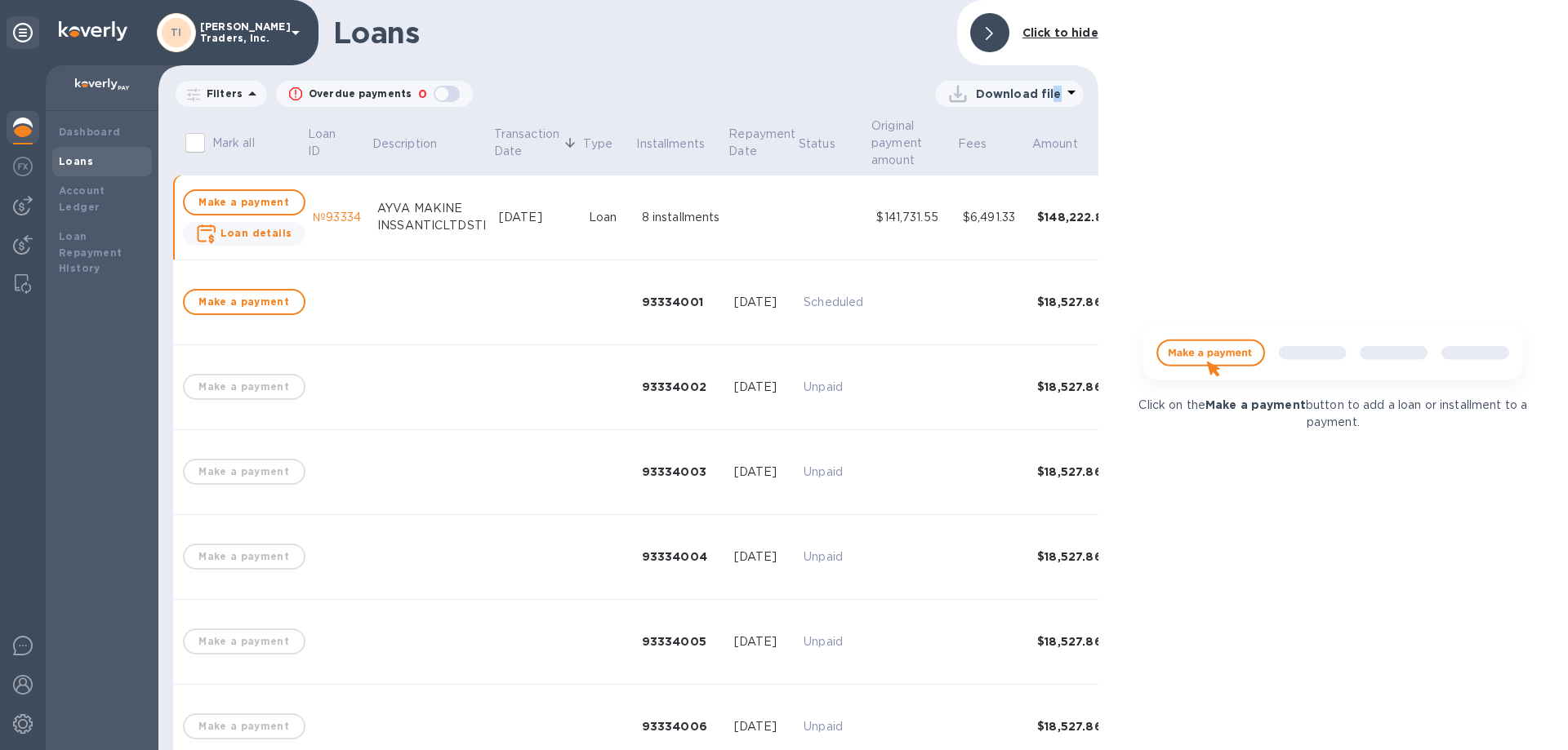
click at [1055, 91] on p "Download file" at bounding box center [1019, 93] width 86 height 17
click at [995, 136] on li "XLSX file" at bounding box center [1010, 132] width 111 height 46
click at [90, 157] on div "Loans" at bounding box center [102, 161] width 87 height 17
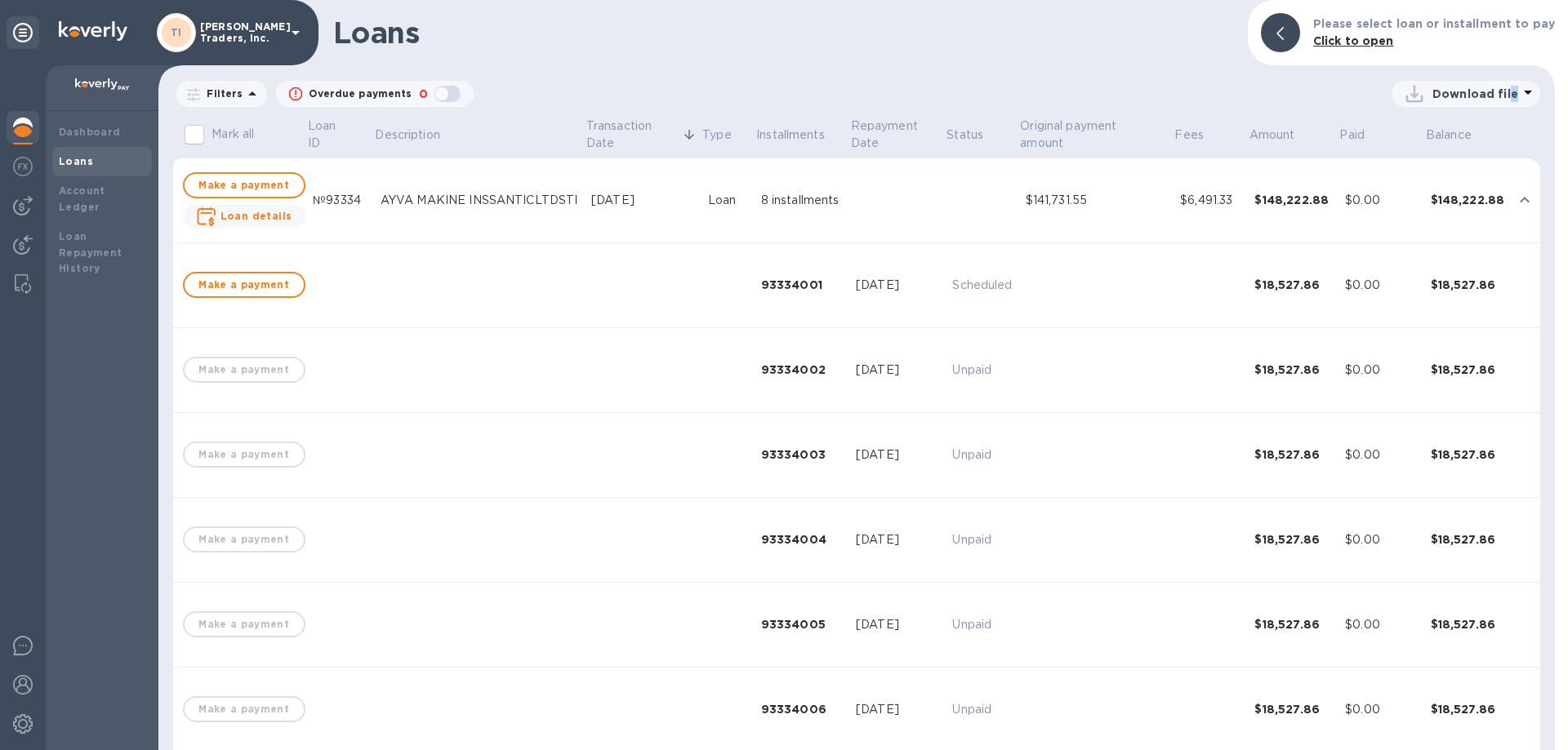
click at [263, 212] on b "Loan details" at bounding box center [257, 216] width 72 height 13
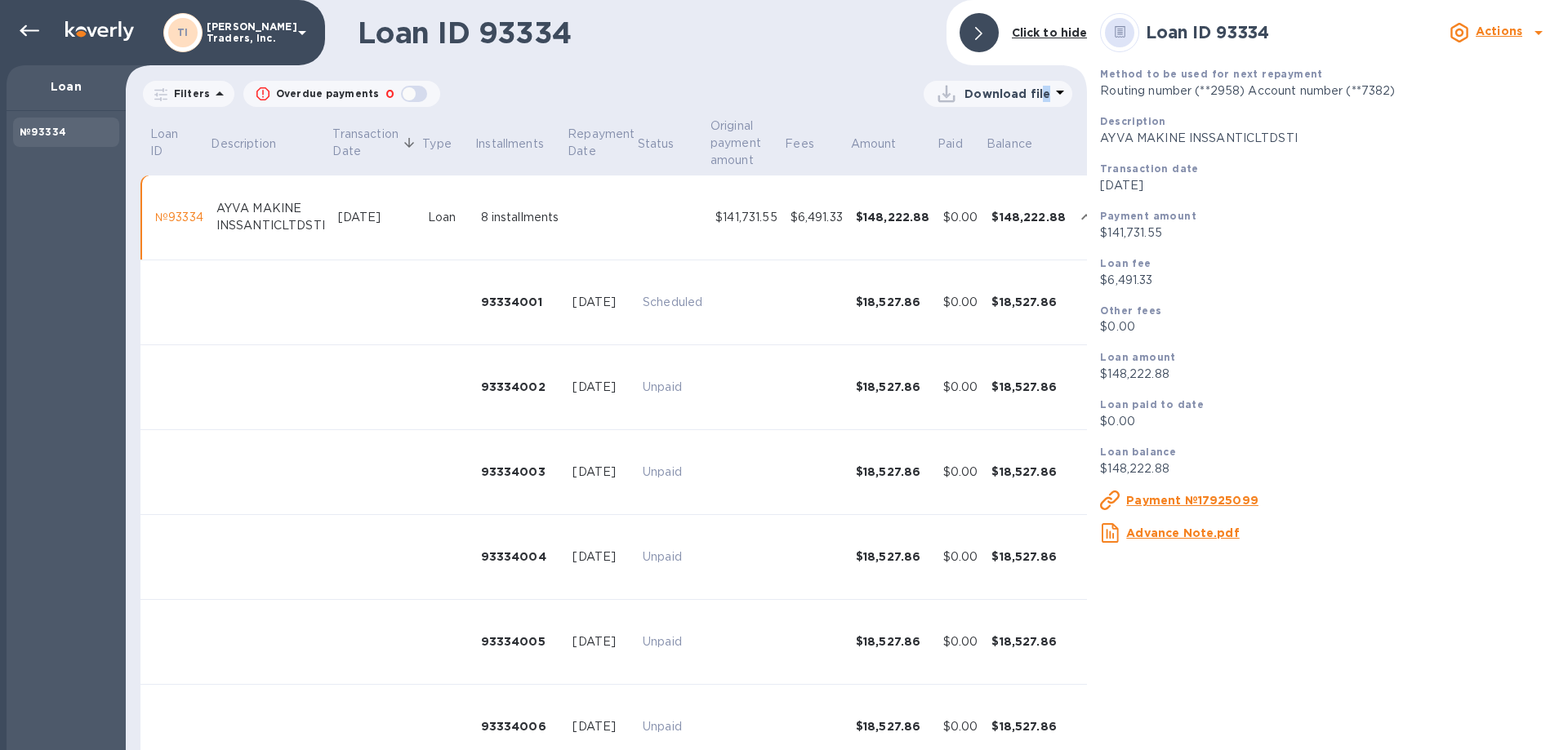
click at [1057, 93] on icon at bounding box center [1061, 92] width 8 height 4
click at [977, 138] on li "XLSX file" at bounding box center [999, 132] width 111 height 46
